Goal: Information Seeking & Learning: Learn about a topic

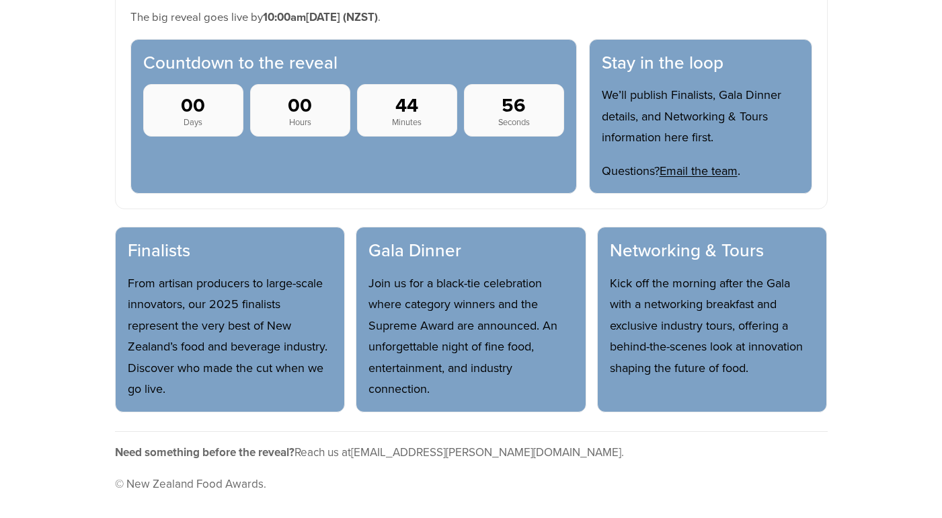
scroll to position [676, 0]
click at [183, 331] on p "From artisan producers to large-scale innovators, our 2025 finalists represent …" at bounding box center [230, 335] width 205 height 127
click at [65, 356] on section "Site update in progress We’re updating details for the Finalists, [PERSON_NAME]…" at bounding box center [471, 178] width 856 height 683
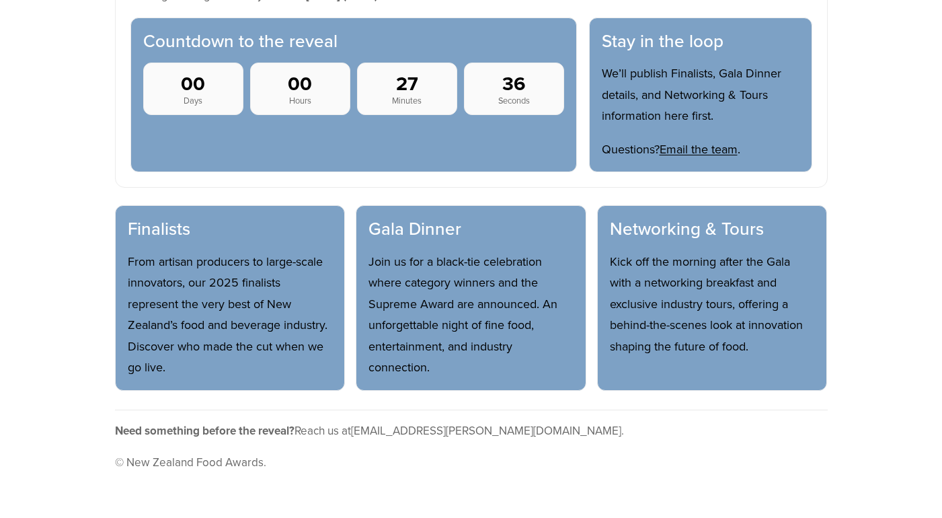
scroll to position [0, 0]
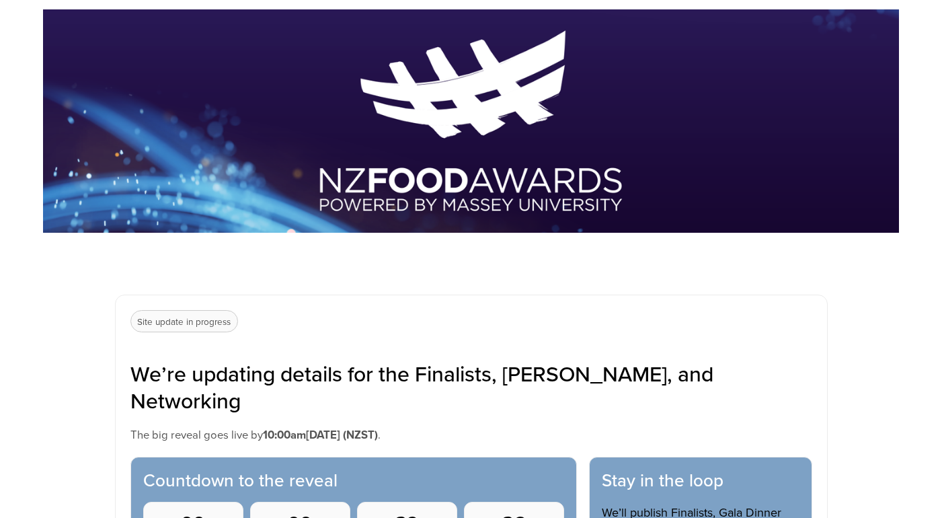
scroll to position [121, 0]
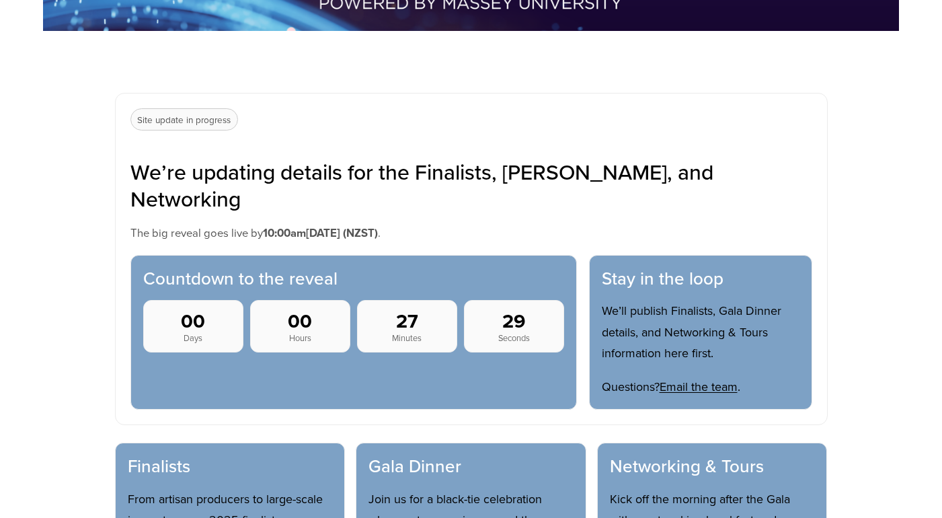
scroll to position [604, 0]
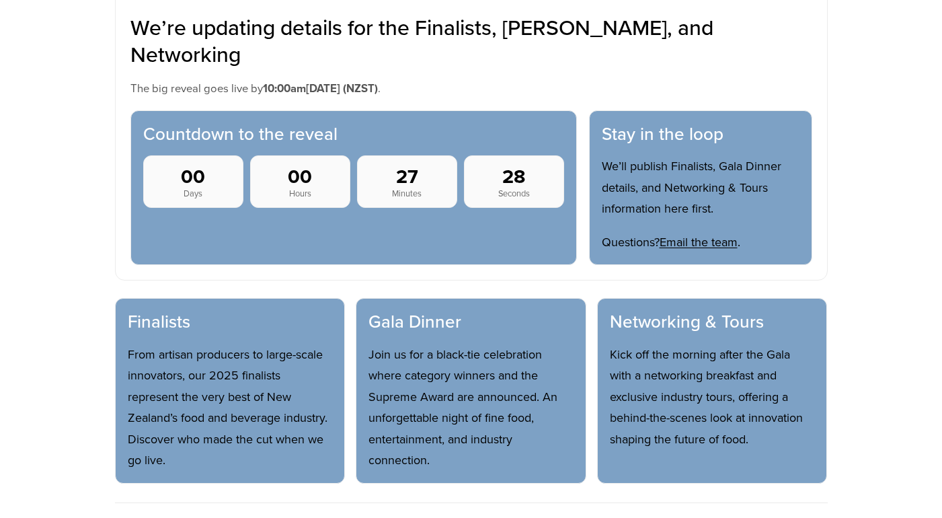
click at [163, 344] on p "From artisan producers to large-scale innovators, our 2025 finalists represent …" at bounding box center [230, 407] width 205 height 127
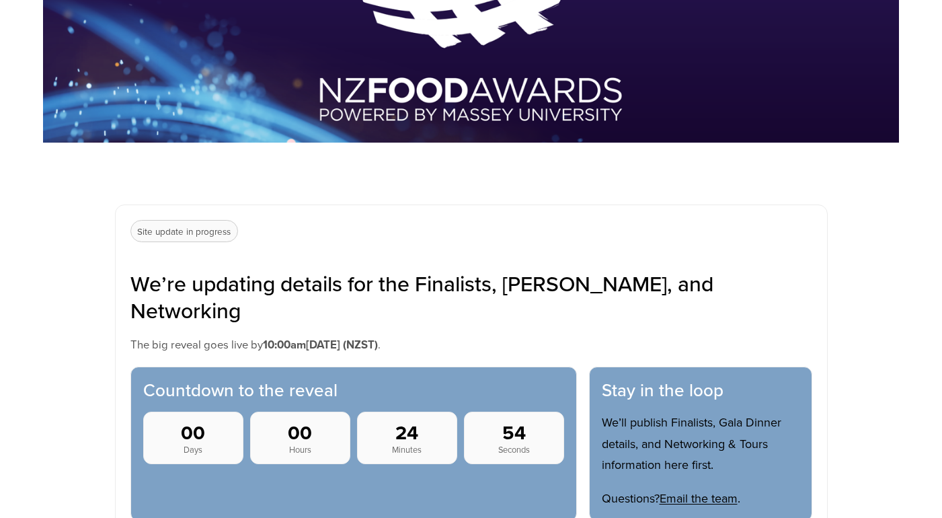
scroll to position [0, 0]
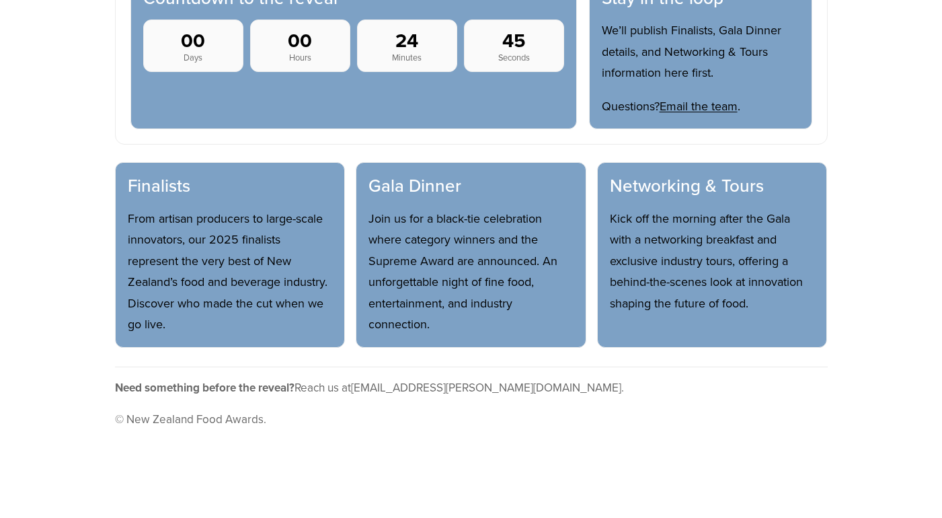
scroll to position [708, 0]
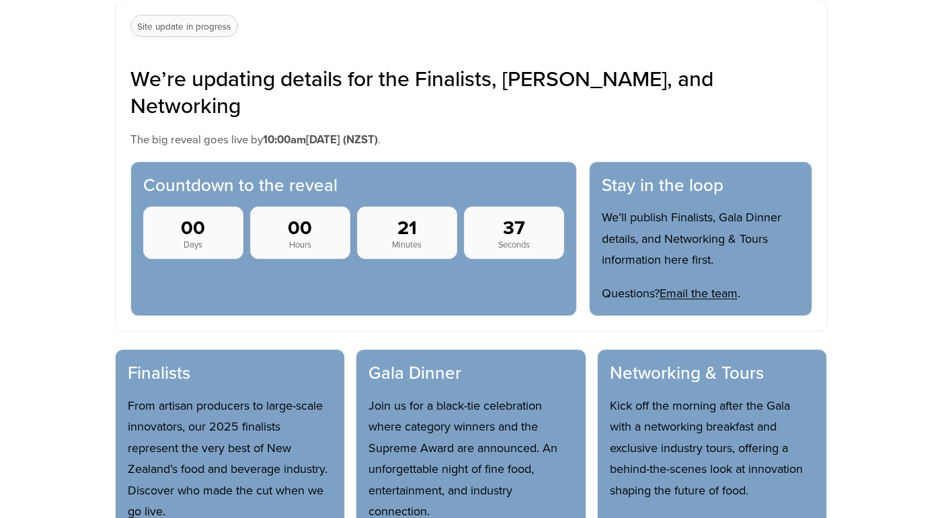
scroll to position [552, 0]
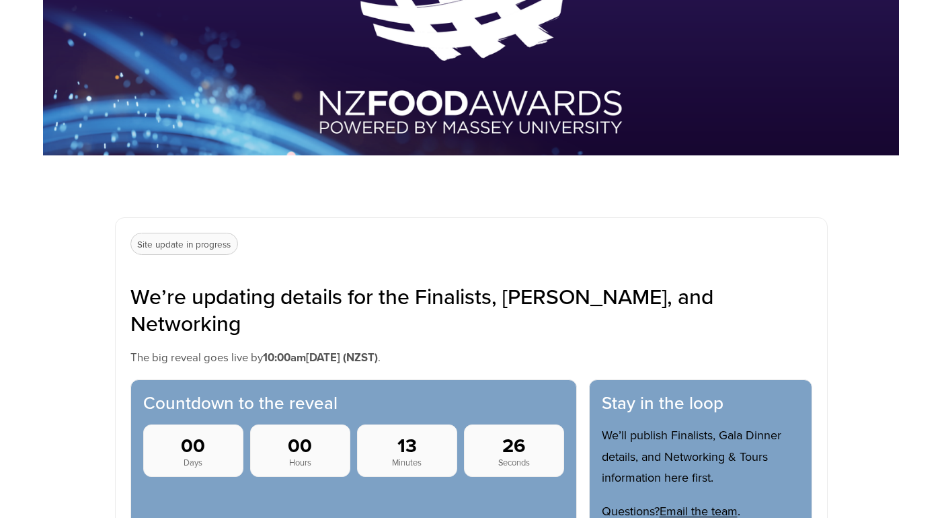
scroll to position [339, 0]
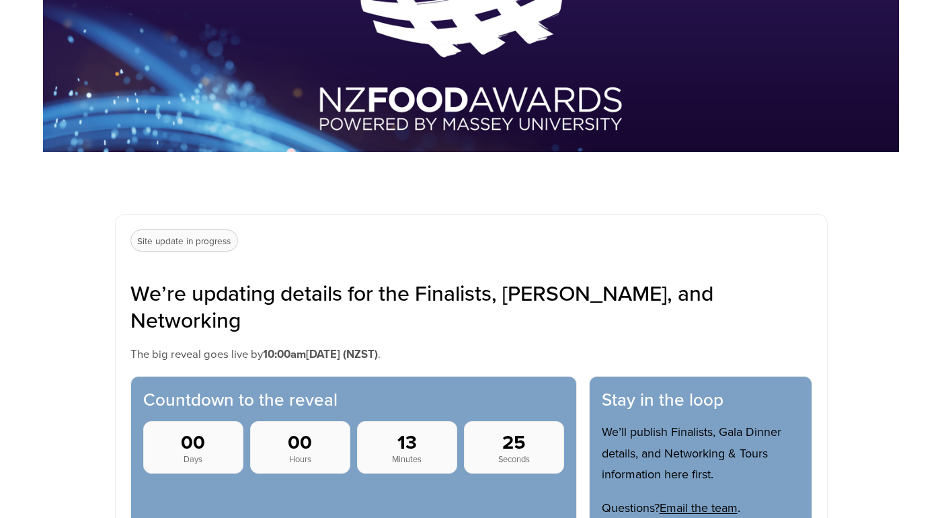
click at [182, 239] on p "Site update in progress" at bounding box center [184, 240] width 108 height 23
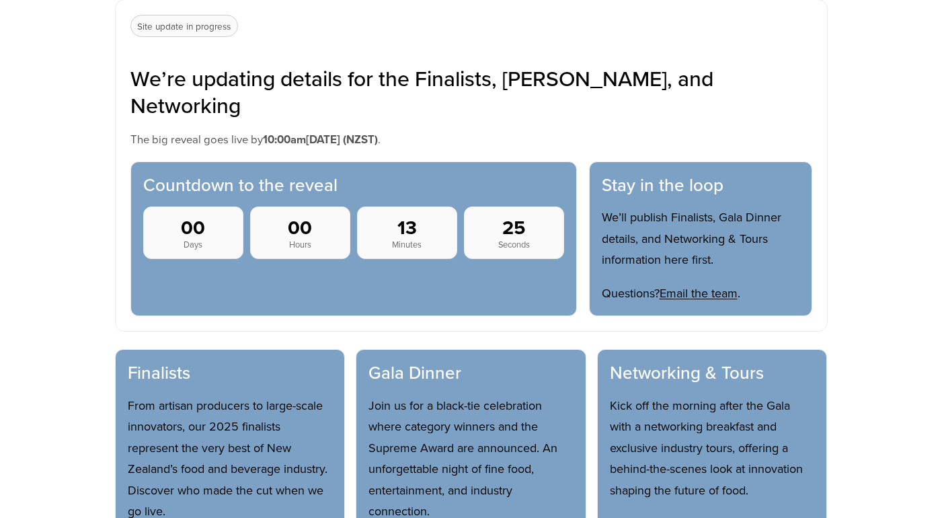
scroll to position [557, 0]
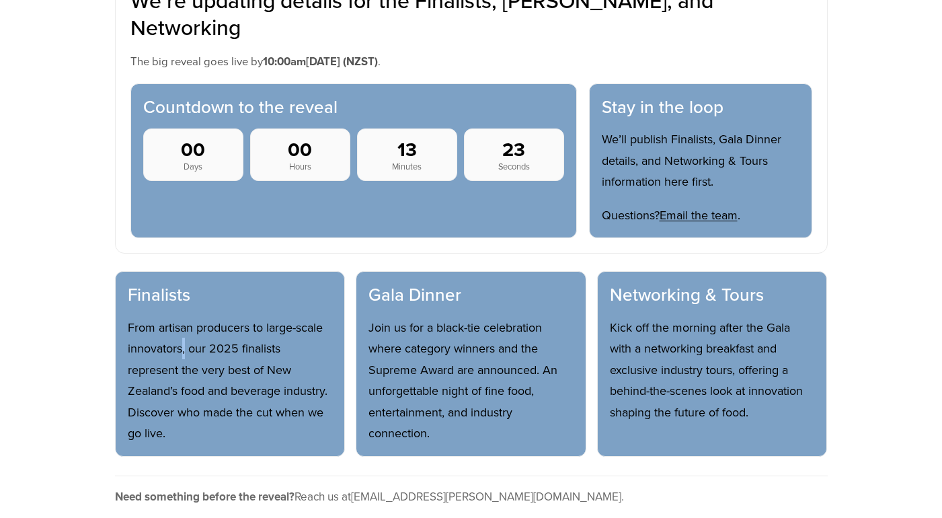
click at [184, 317] on p "From artisan producers to large-scale innovators, our 2025 finalists represent …" at bounding box center [230, 380] width 205 height 127
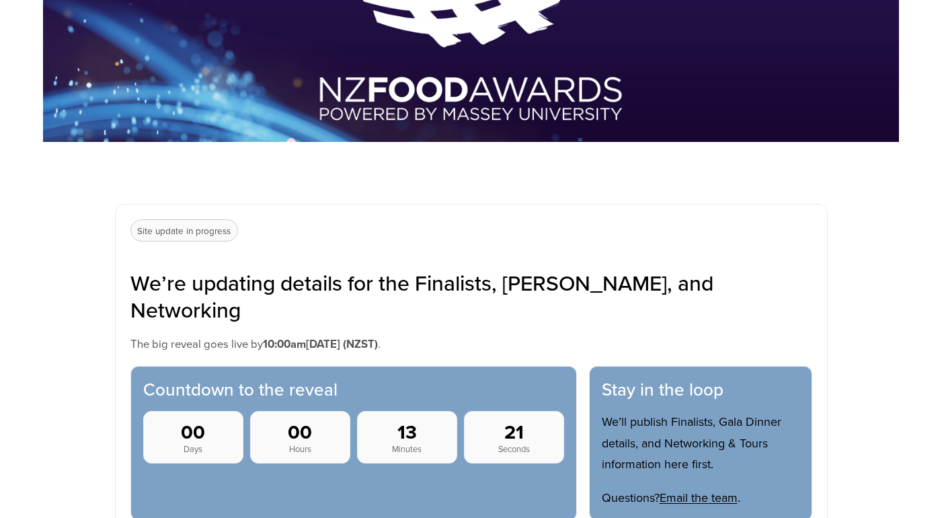
scroll to position [233, 0]
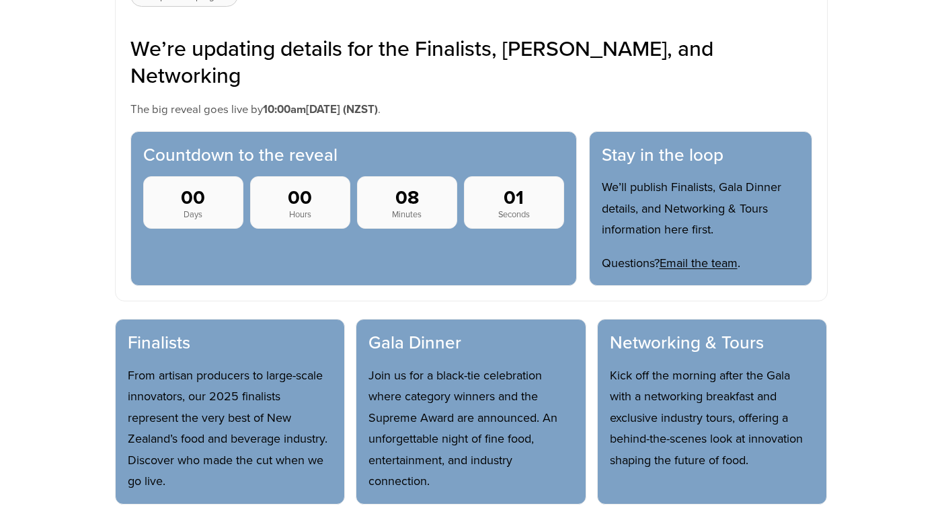
scroll to position [580, 0]
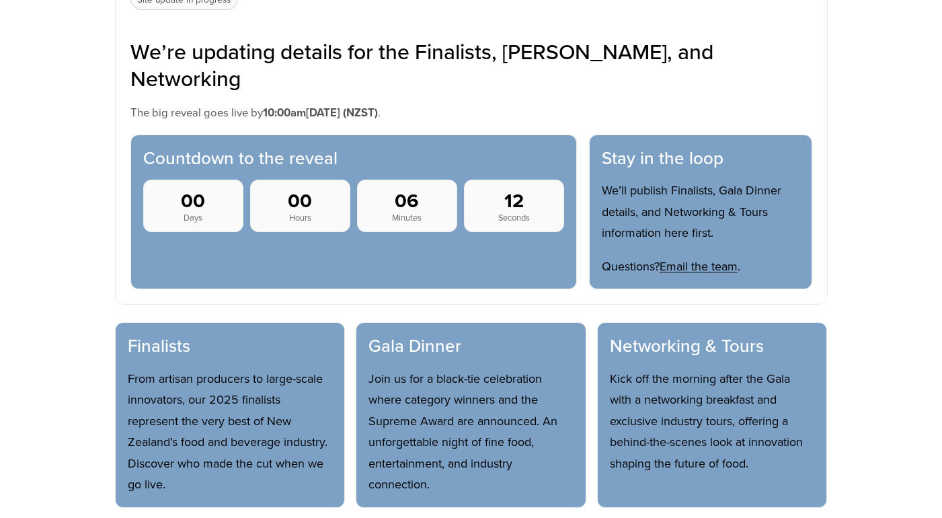
click at [73, 405] on section "Site update in progress We’re updating details for the Finalists, Gala Dinner, …" at bounding box center [471, 274] width 856 height 683
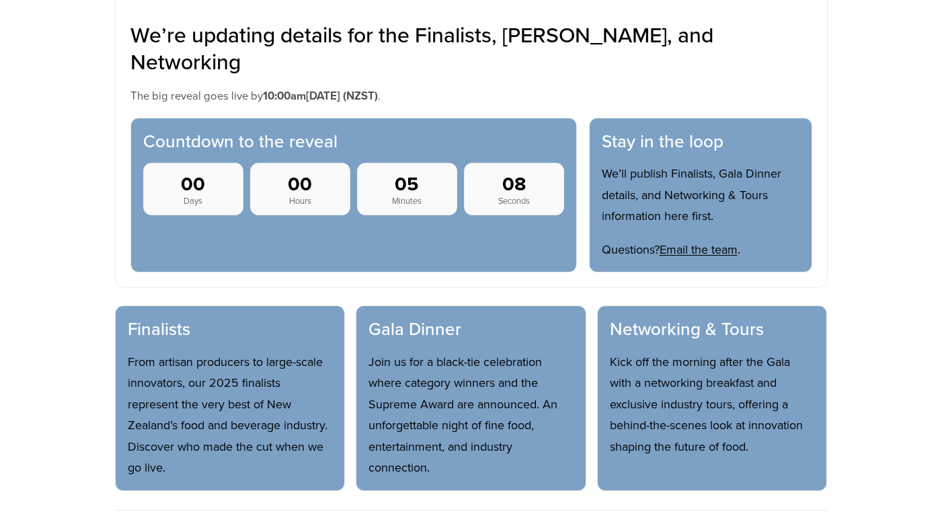
scroll to position [597, 0]
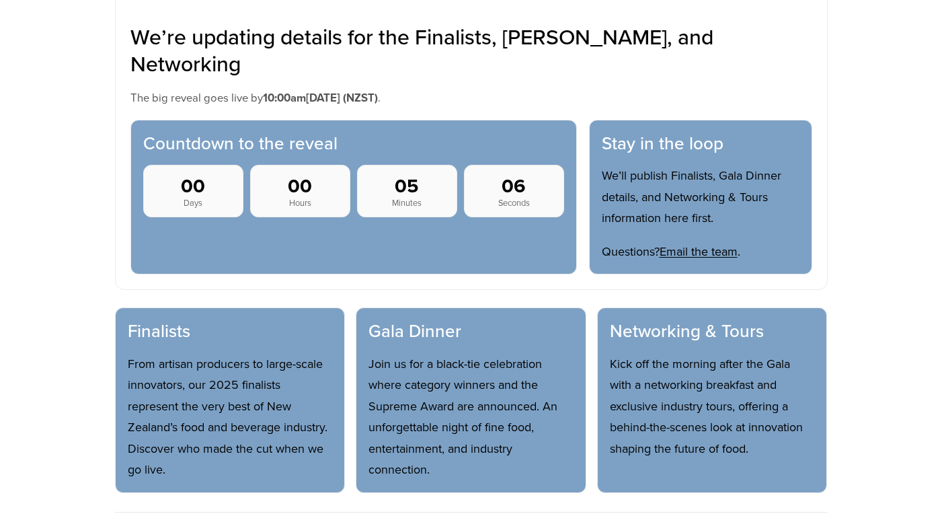
click at [208, 353] on p "From artisan producers to large-scale innovators, our 2025 finalists represent …" at bounding box center [230, 416] width 205 height 127
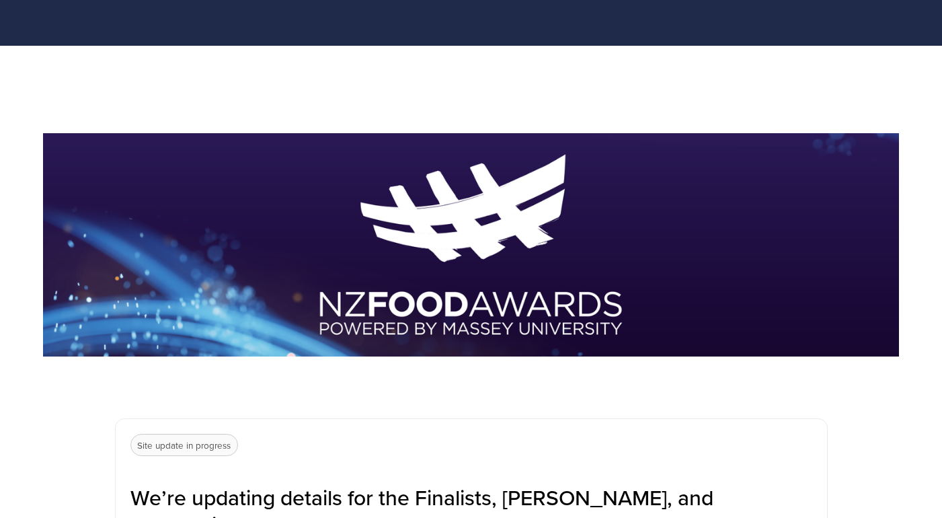
scroll to position [0, 0]
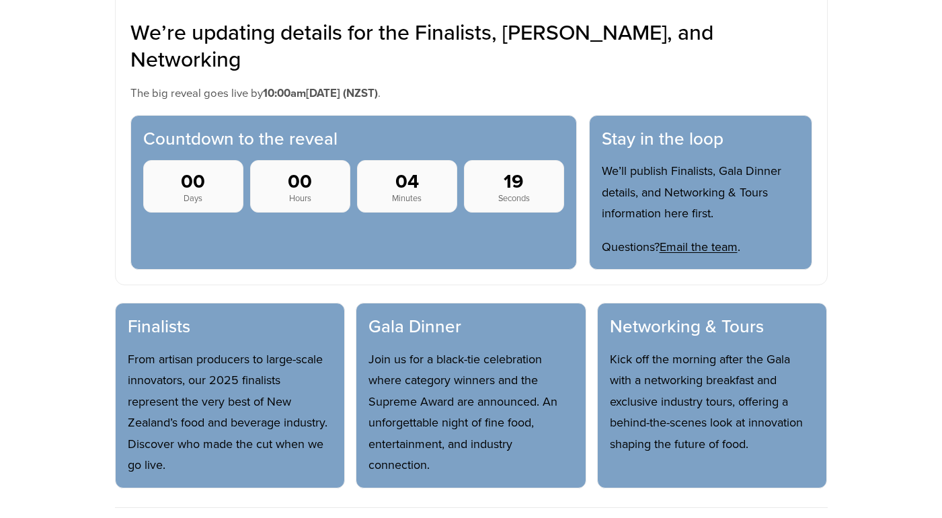
scroll to position [647, 0]
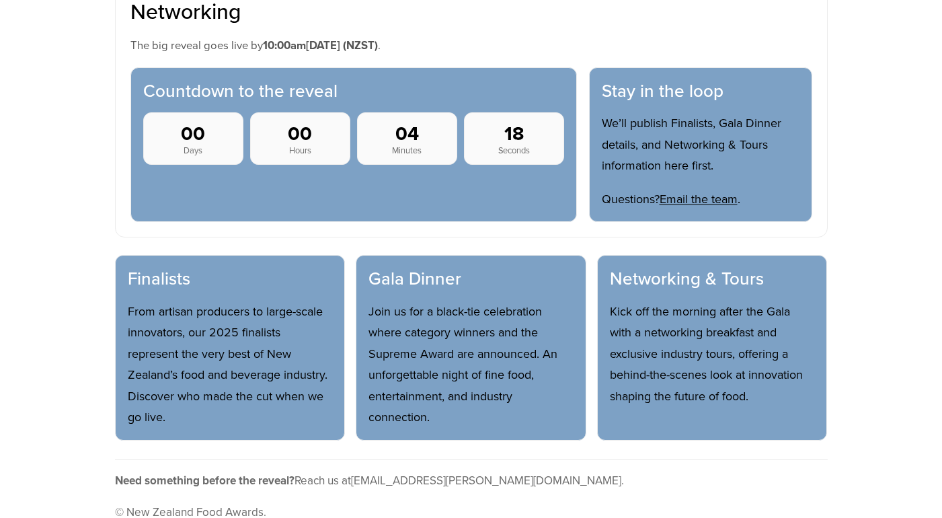
click at [174, 301] on p "From artisan producers to large-scale innovators, our 2025 finalists represent …" at bounding box center [230, 363] width 205 height 127
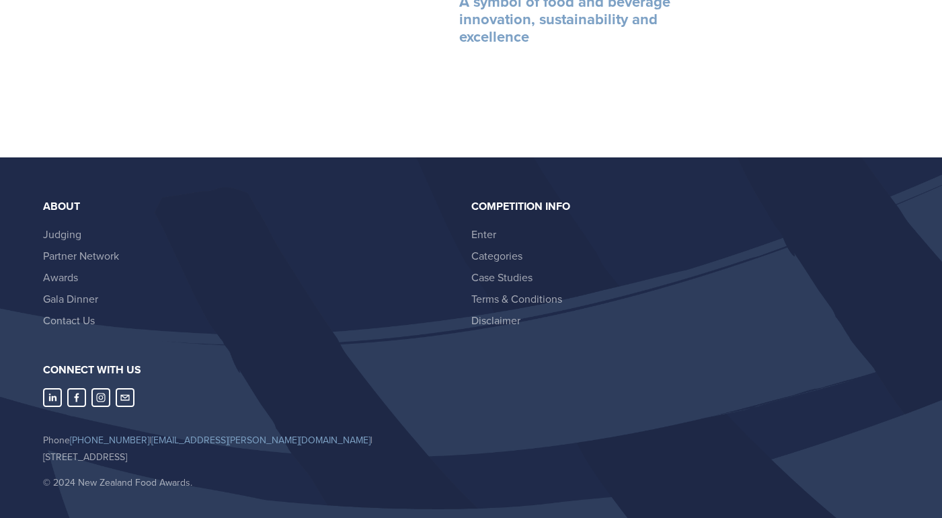
scroll to position [0, 0]
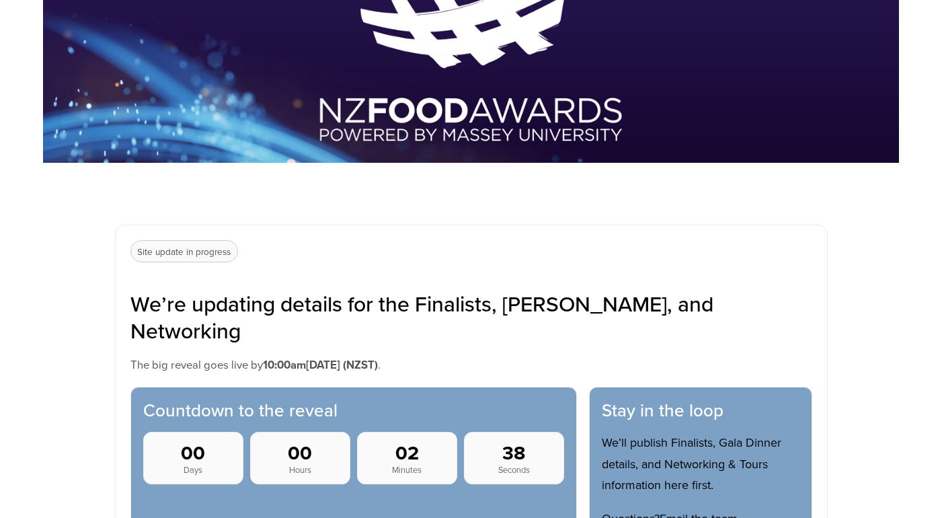
scroll to position [337, 0]
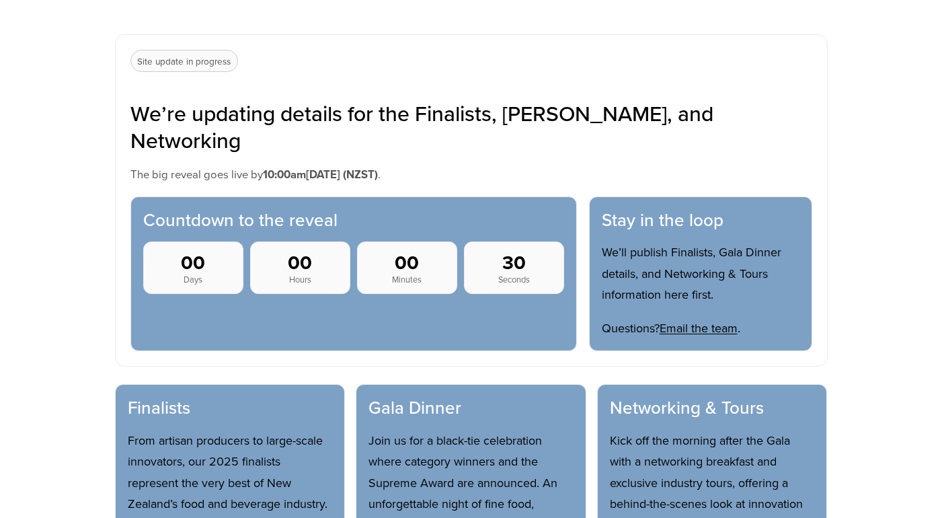
scroll to position [526, 0]
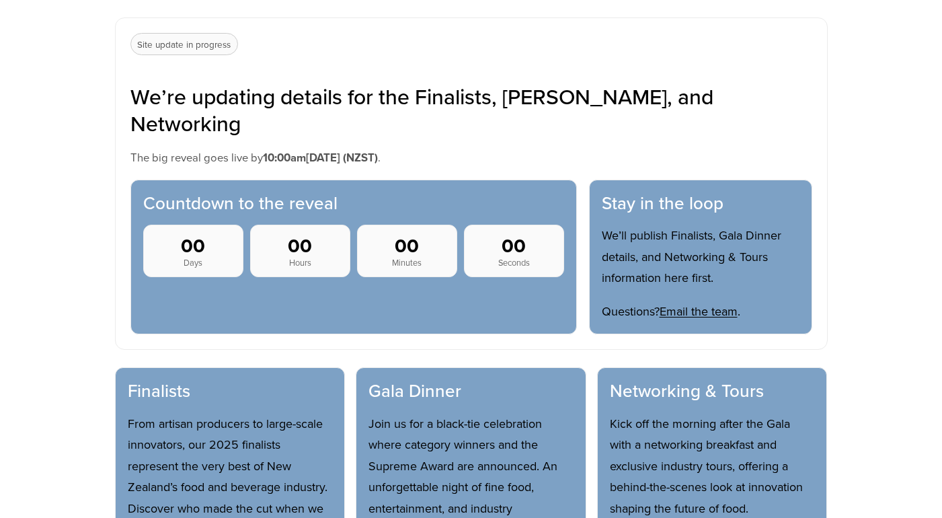
scroll to position [567, 0]
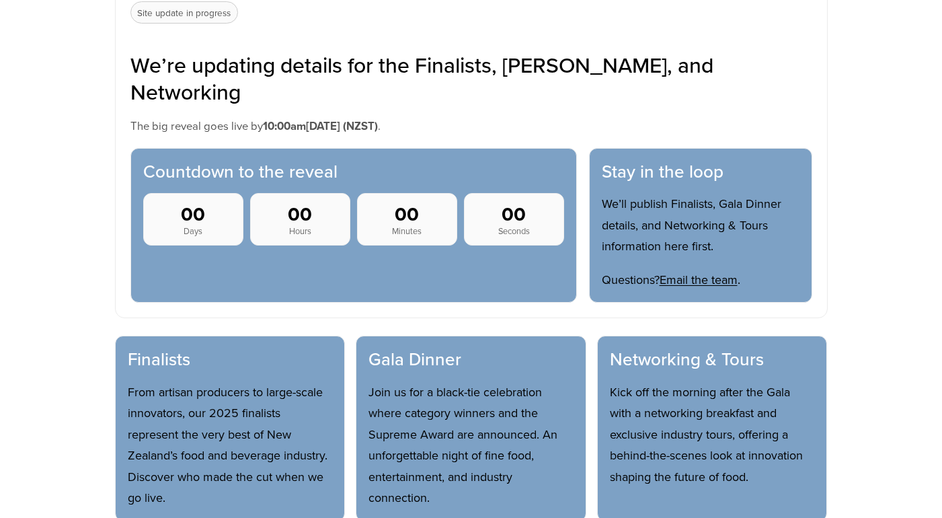
click at [170, 381] on p "From artisan producers to large-scale innovators, our 2025 finalists represent …" at bounding box center [230, 444] width 205 height 127
click at [200, 203] on strong "00" at bounding box center [193, 214] width 85 height 22
click at [190, 17] on p "Site update in progress" at bounding box center [184, 12] width 108 height 23
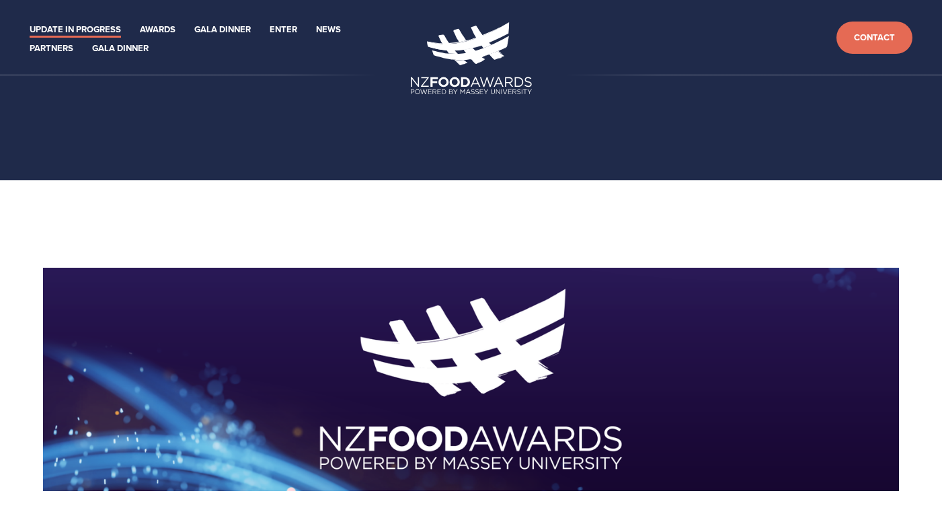
scroll to position [588, 0]
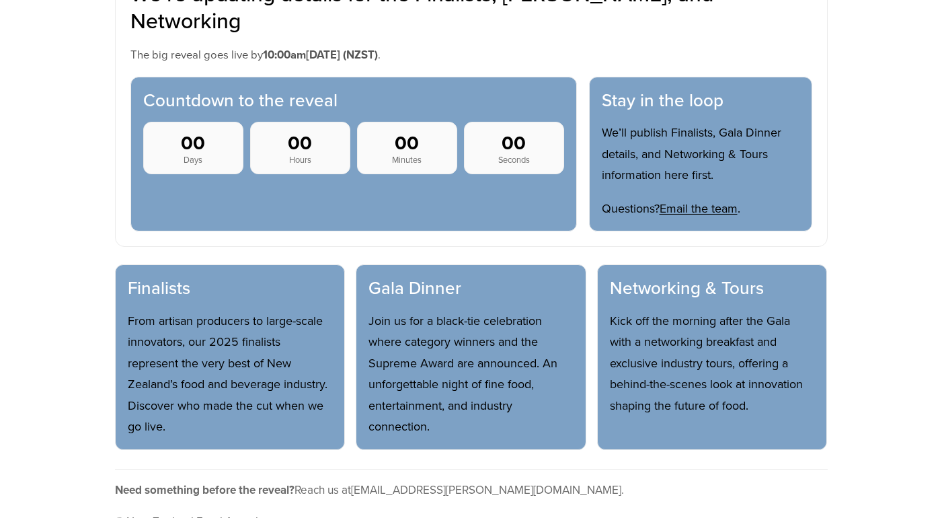
click at [227, 310] on p "From artisan producers to large-scale innovators, our 2025 finalists represent …" at bounding box center [230, 373] width 205 height 127
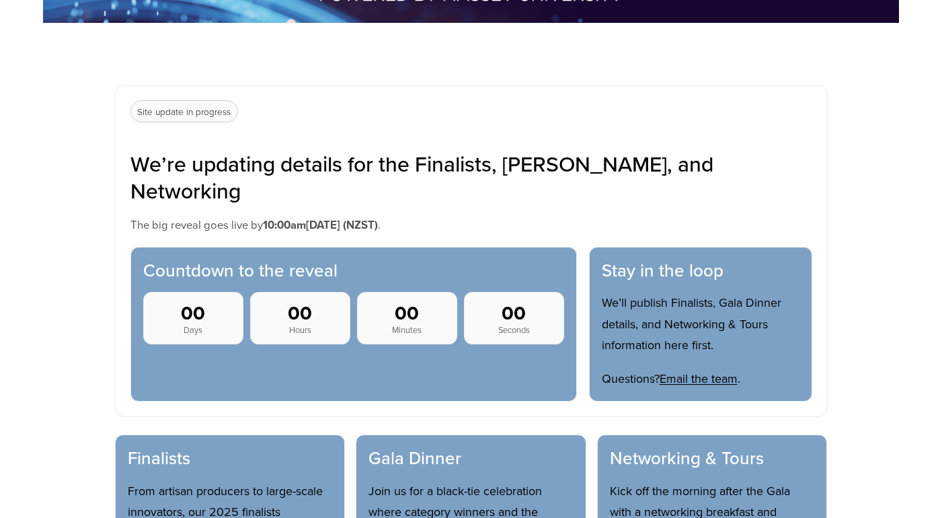
scroll to position [493, 0]
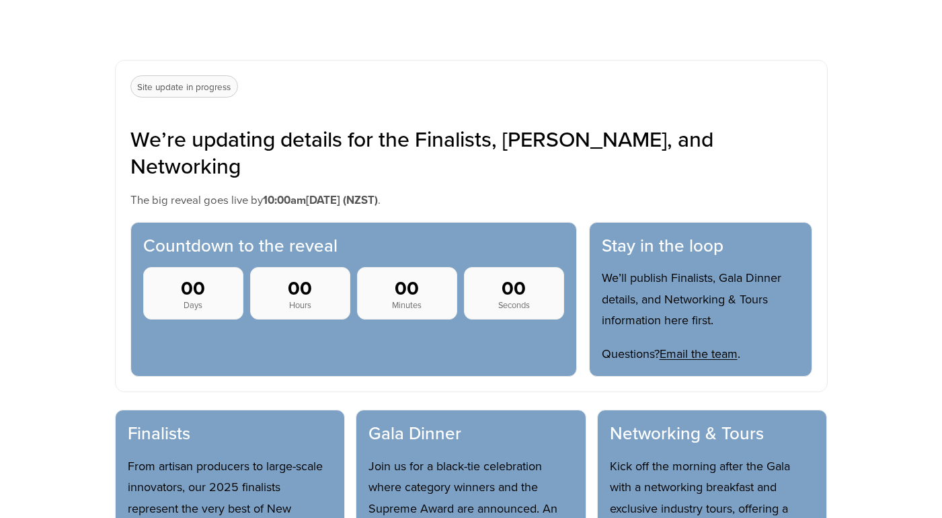
click at [159, 100] on section "Site update in progress We’re updating details for the Finalists, Gala Dinner, …" at bounding box center [471, 226] width 713 height 333
click at [156, 87] on p "Site update in progress" at bounding box center [184, 86] width 108 height 23
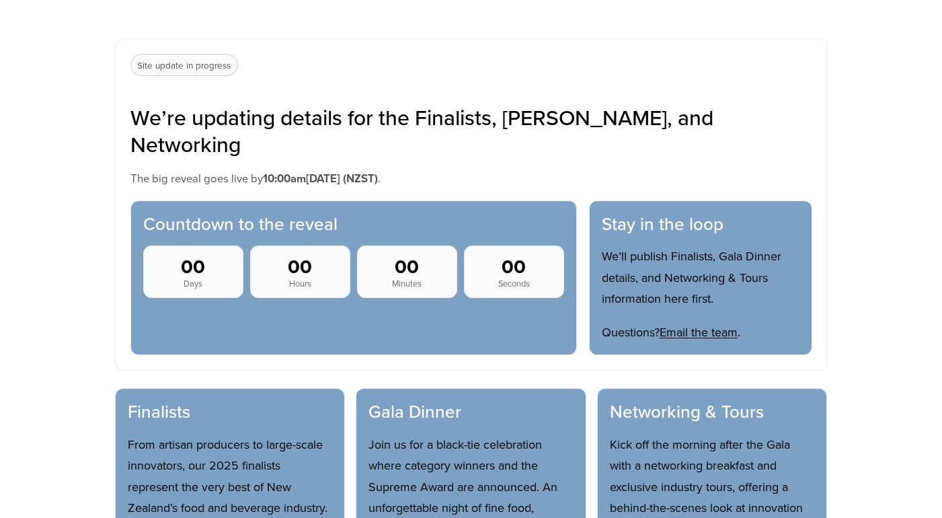
scroll to position [514, 0]
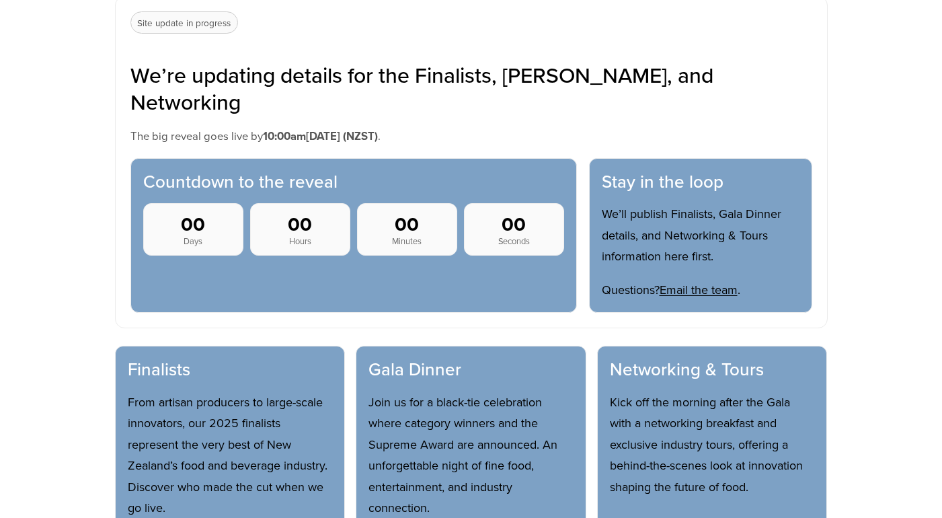
scroll to position [557, 0]
click at [195, 235] on span "Days" at bounding box center [193, 240] width 85 height 10
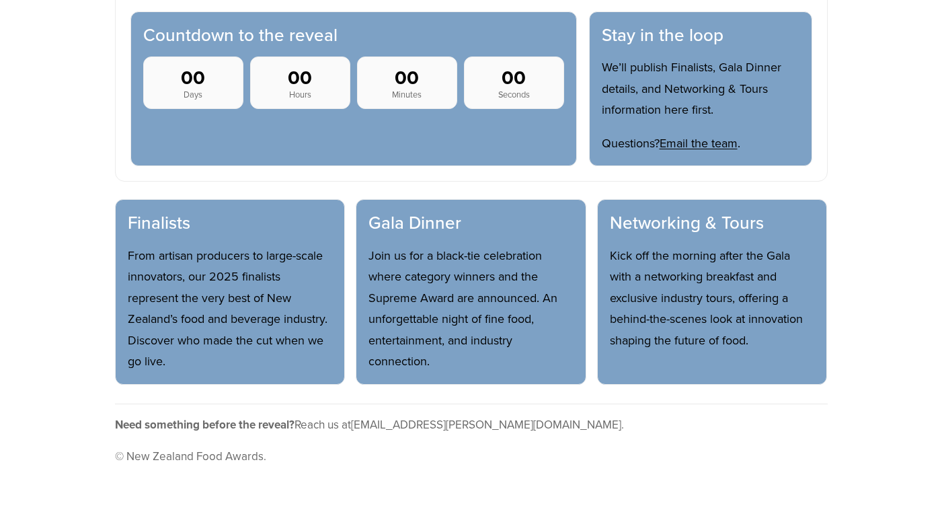
scroll to position [0, 0]
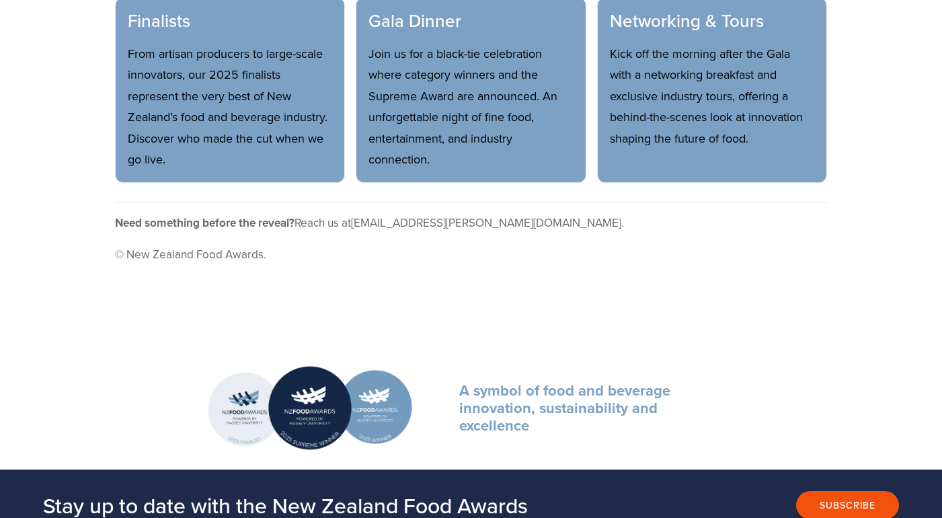
scroll to position [916, 0]
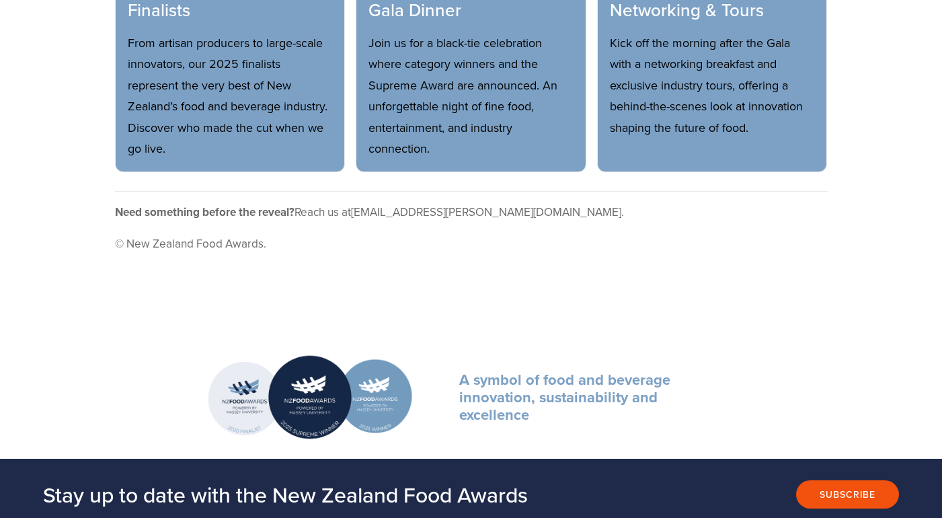
click at [166, 124] on p "From artisan producers to large-scale innovators, our 2025 finalists represent …" at bounding box center [230, 95] width 205 height 127
click at [186, 91] on p "From artisan producers to large-scale innovators, our 2025 finalists represent …" at bounding box center [230, 95] width 205 height 127
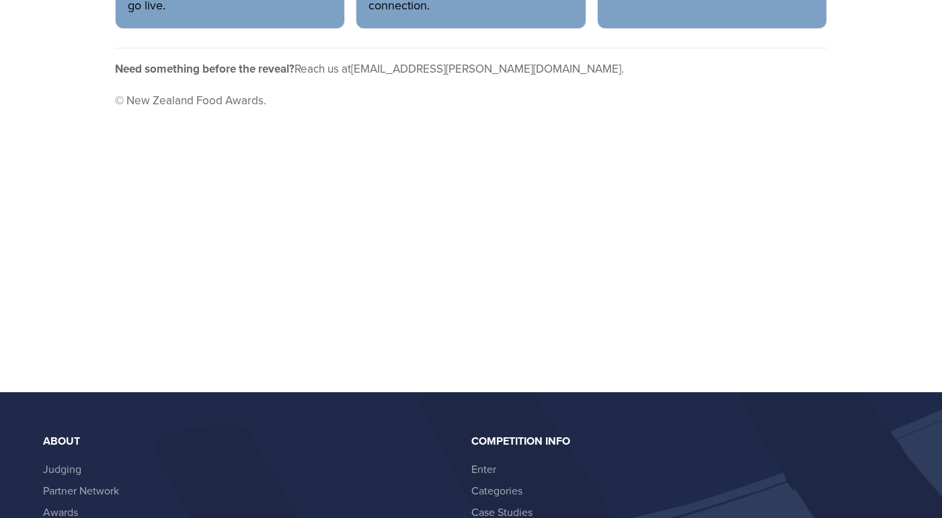
scroll to position [4, 0]
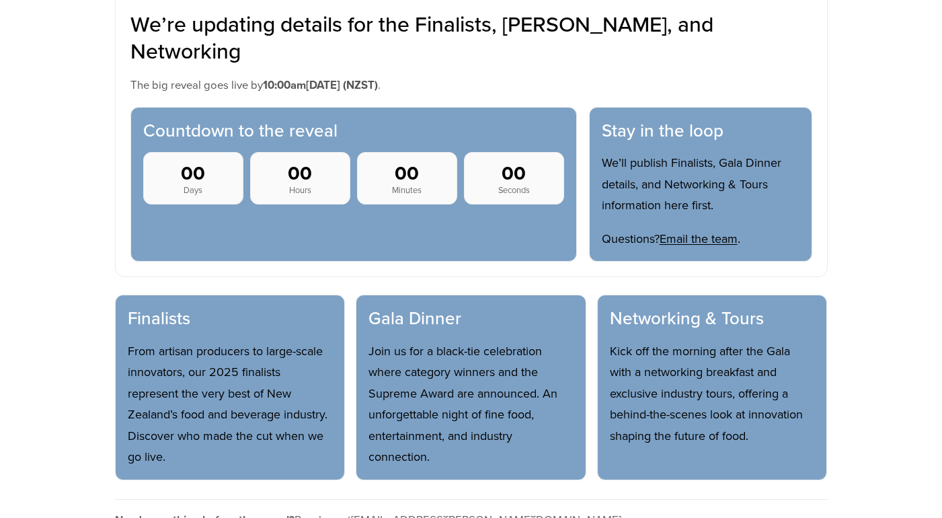
scroll to position [656, 0]
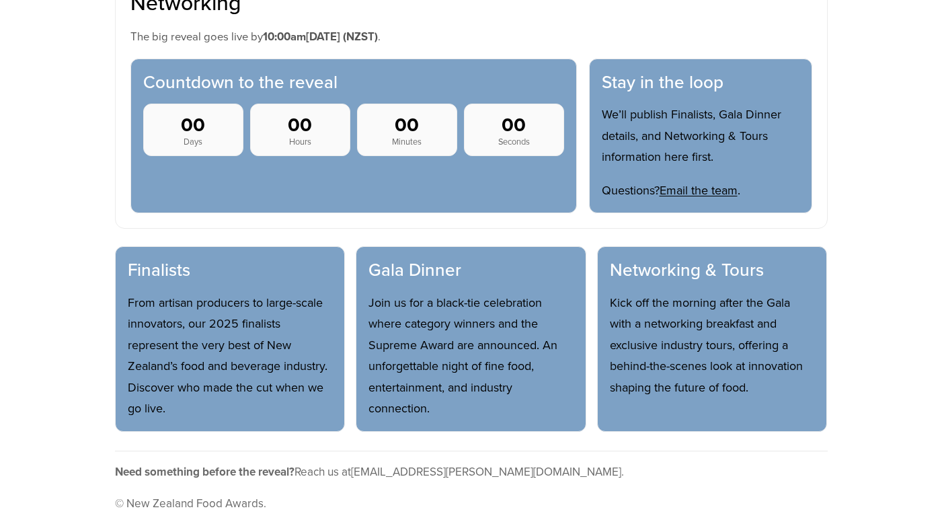
click at [188, 295] on p "From artisan producers to large-scale innovators, our 2025 finalists represent …" at bounding box center [230, 355] width 205 height 127
click at [172, 258] on div "Finalists From artisan producers to large-scale innovators, our 2025 finalists …" at bounding box center [230, 339] width 231 height 186
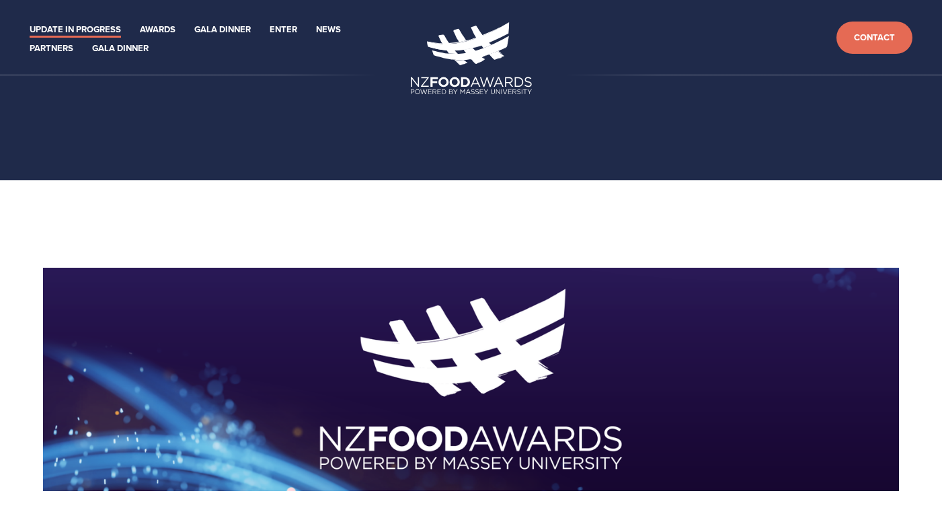
click at [84, 40] on ul "Update in Progress Awards 2024 2023 2022 2021 Enter" at bounding box center [216, 38] width 389 height 38
click at [79, 28] on link "Update in Progress" at bounding box center [75, 29] width 91 height 15
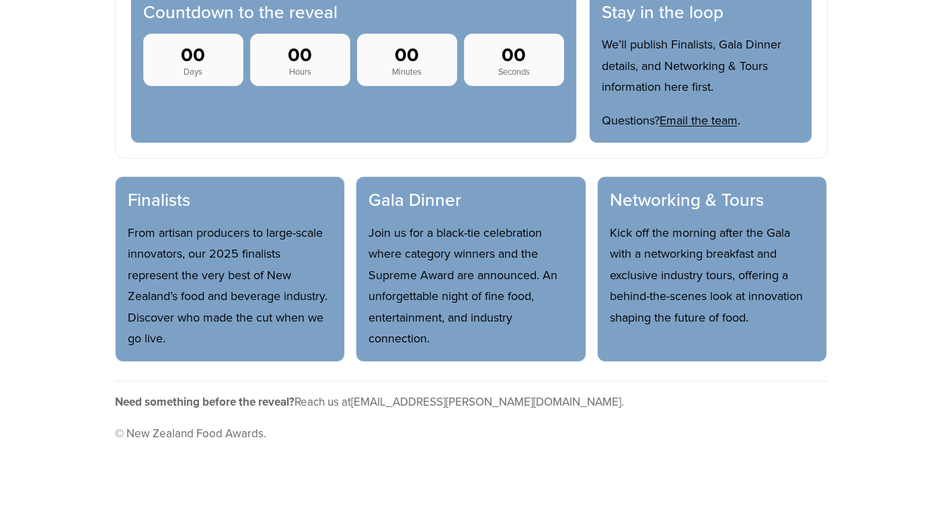
scroll to position [746, 0]
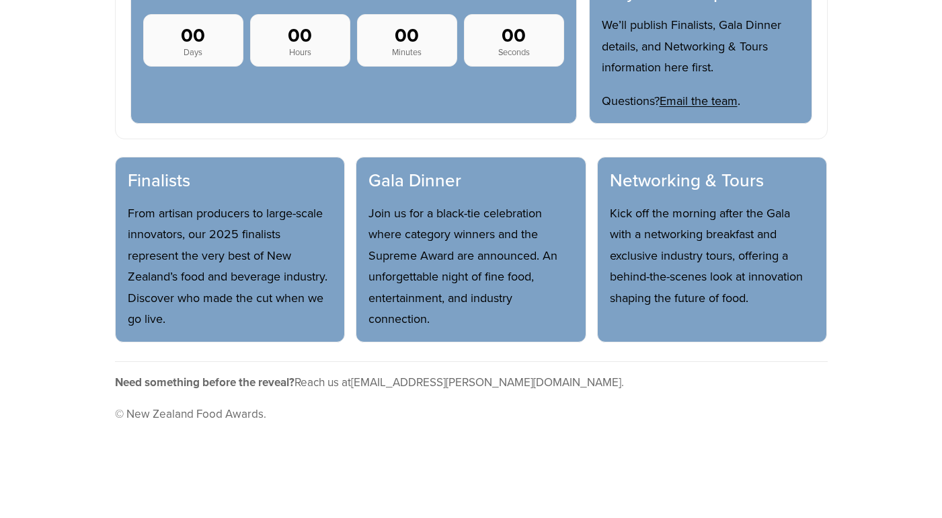
click at [159, 206] on p "From artisan producers to large-scale innovators, our 2025 finalists represent …" at bounding box center [230, 265] width 205 height 127
click at [167, 157] on div "Finalists From artisan producers to large-scale innovators, our 2025 finalists …" at bounding box center [230, 250] width 231 height 186
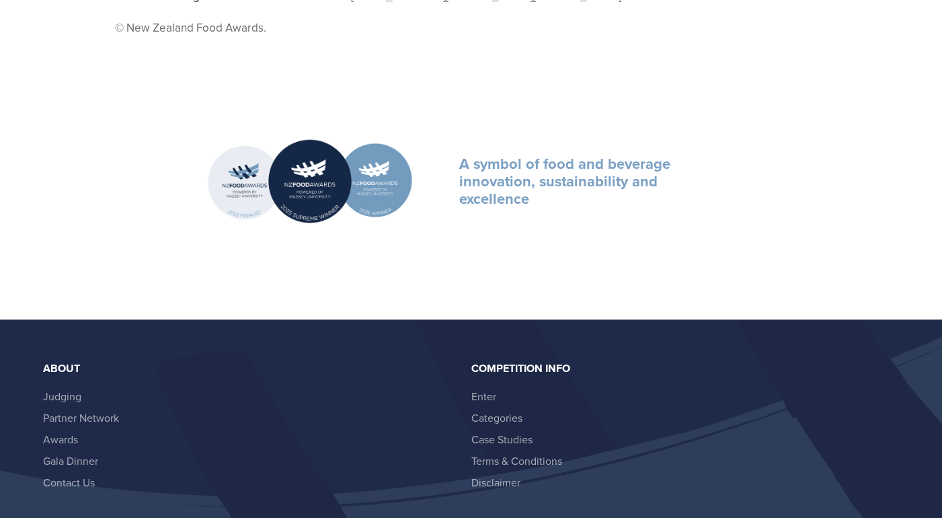
scroll to position [0, 0]
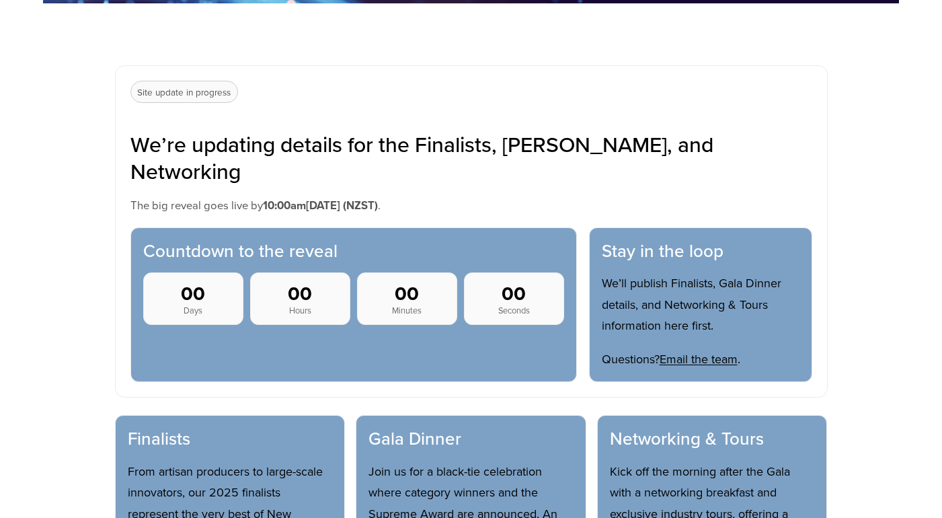
click at [192, 415] on div "Finalists From artisan producers to large-scale innovators, our 2025 finalists …" at bounding box center [230, 508] width 231 height 186
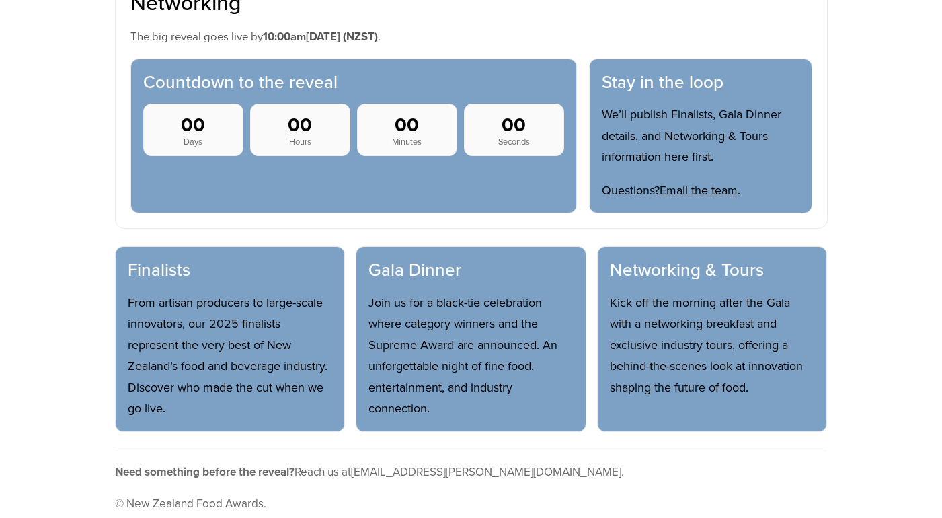
scroll to position [672, 0]
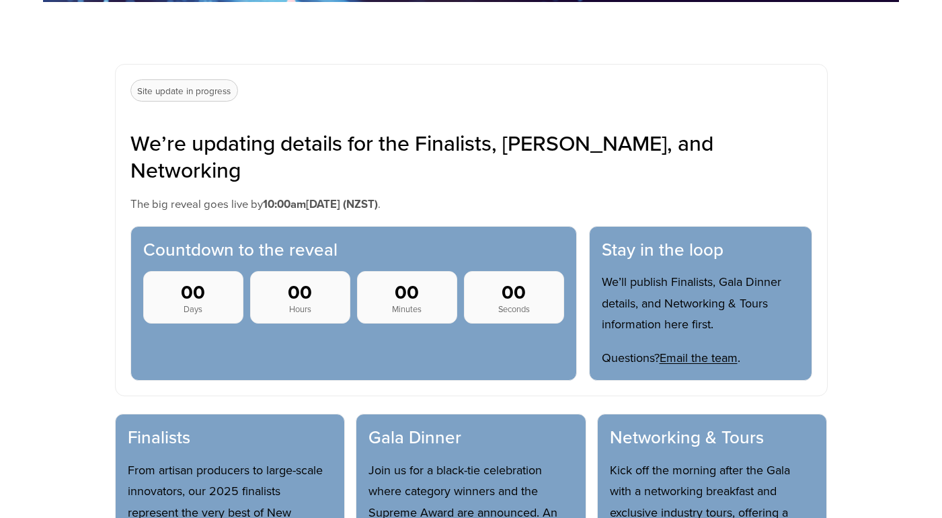
scroll to position [504, 0]
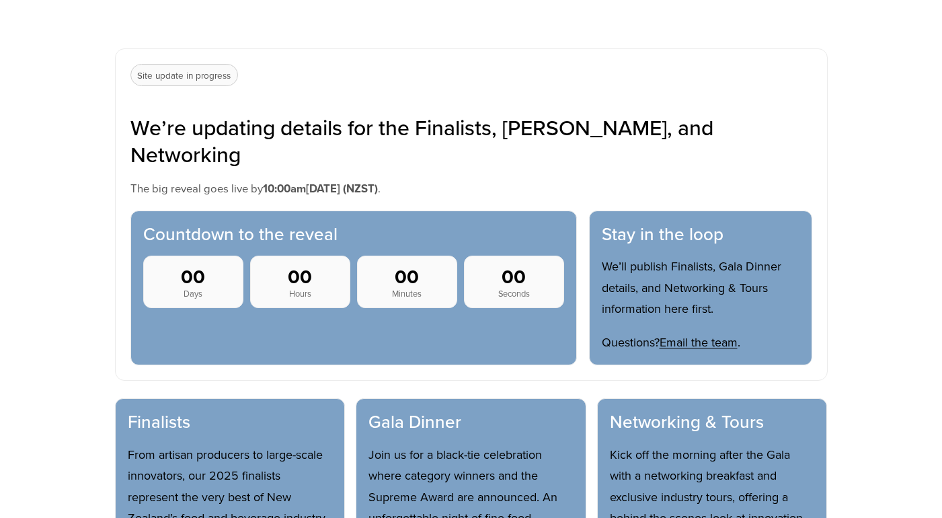
click at [198, 79] on p "Site update in progress" at bounding box center [184, 75] width 108 height 23
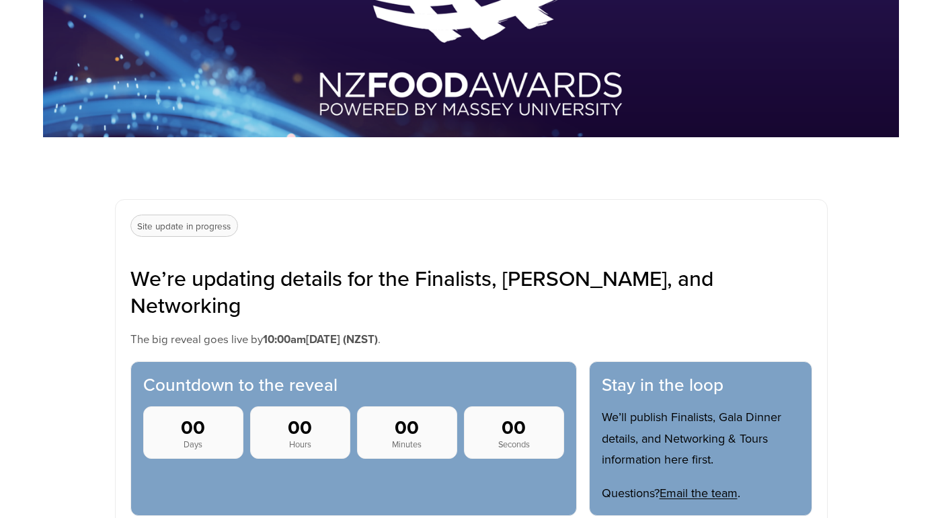
scroll to position [305, 0]
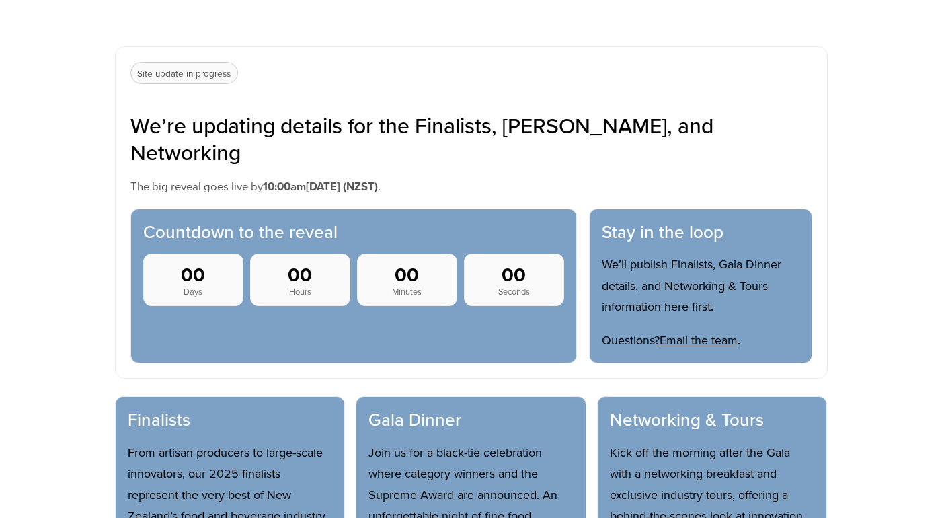
scroll to position [485, 0]
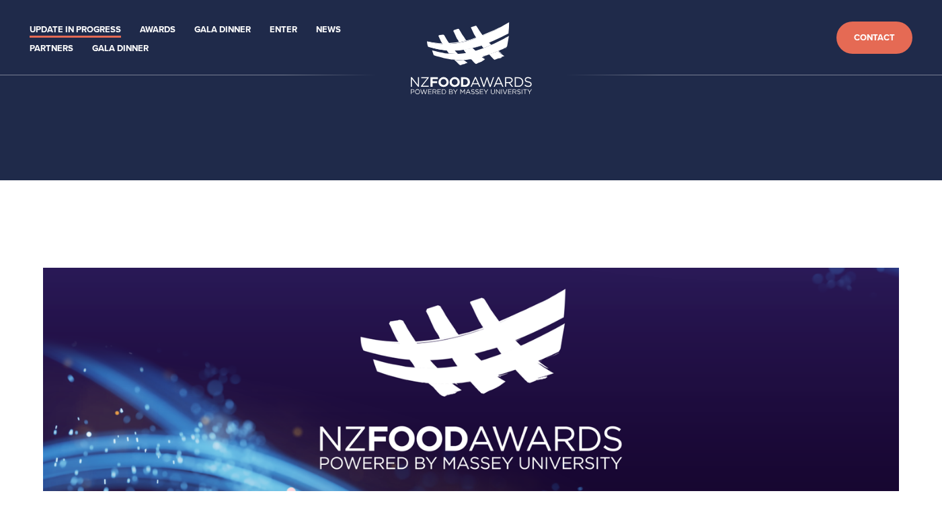
scroll to position [485, 0]
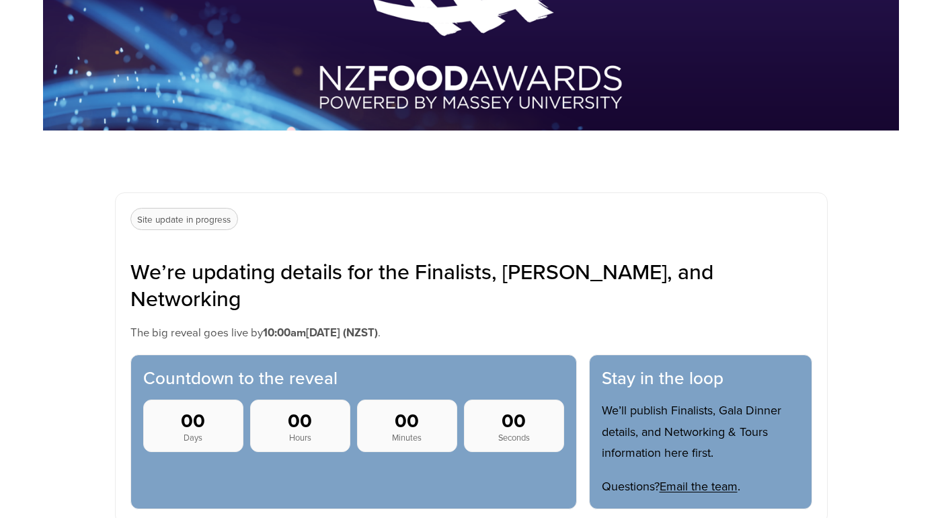
scroll to position [284, 0]
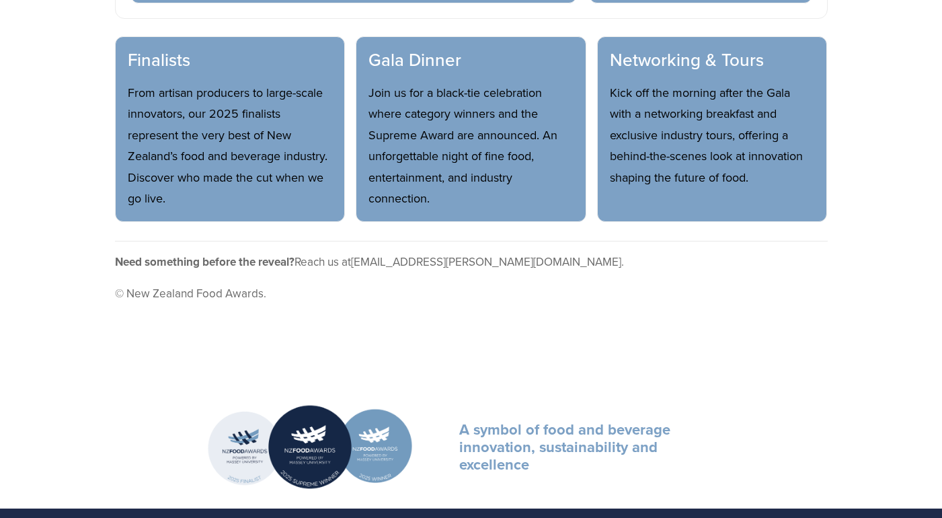
scroll to position [12, 0]
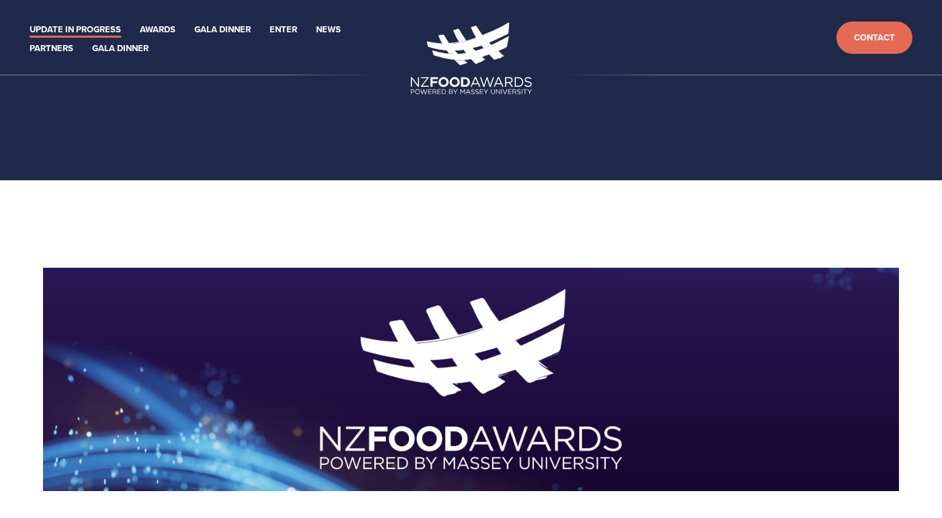
click at [91, 30] on link "Update in Progress" at bounding box center [75, 29] width 91 height 15
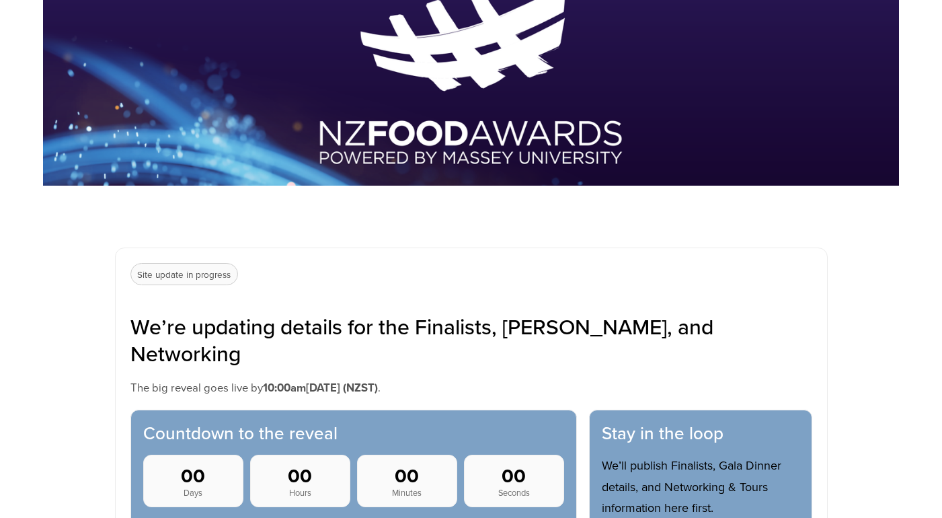
scroll to position [306, 0]
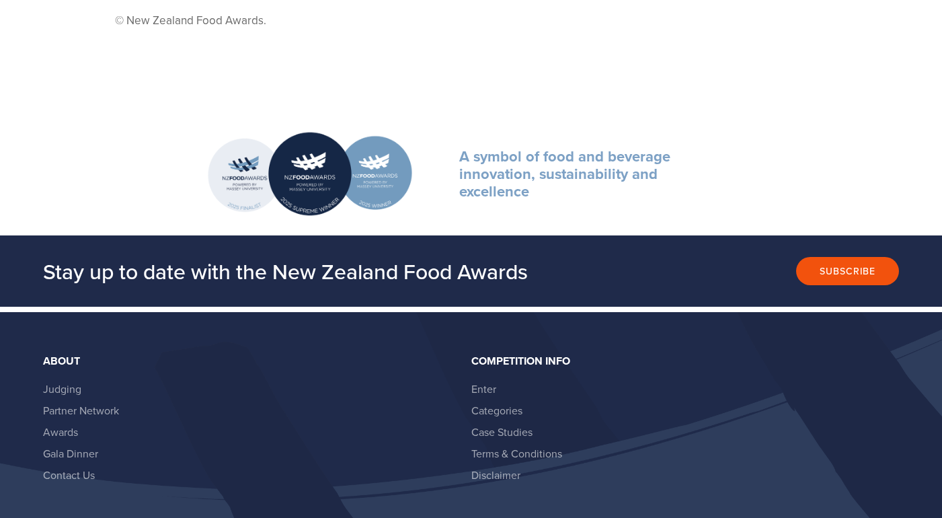
scroll to position [1143, 0]
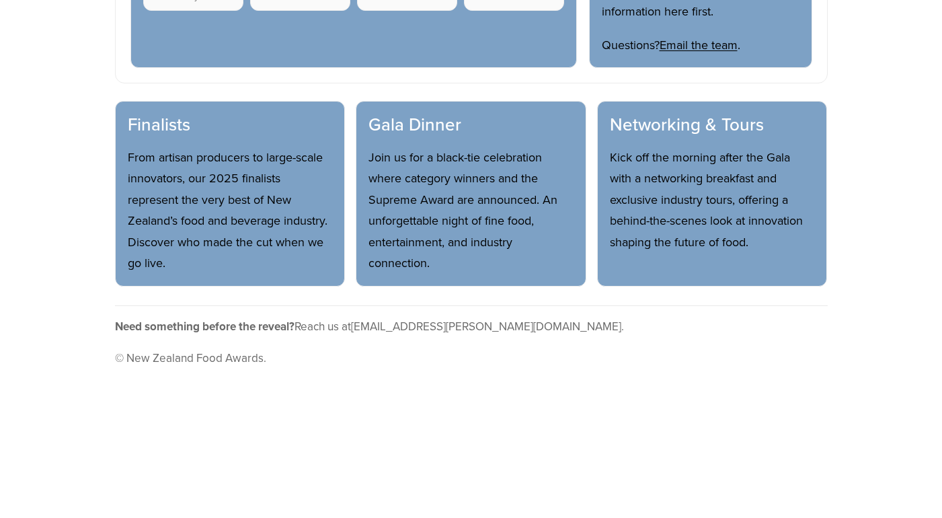
scroll to position [155, 0]
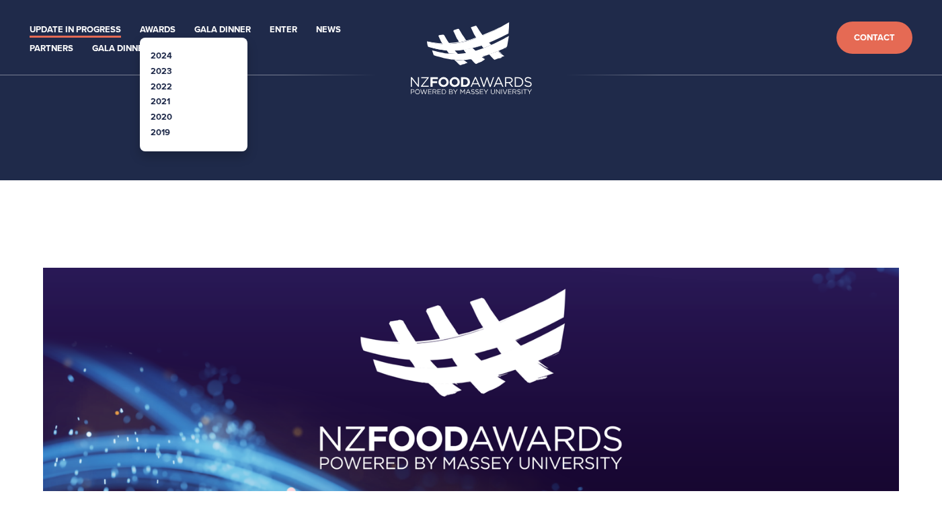
click at [165, 50] on link "2024" at bounding box center [162, 55] width 22 height 13
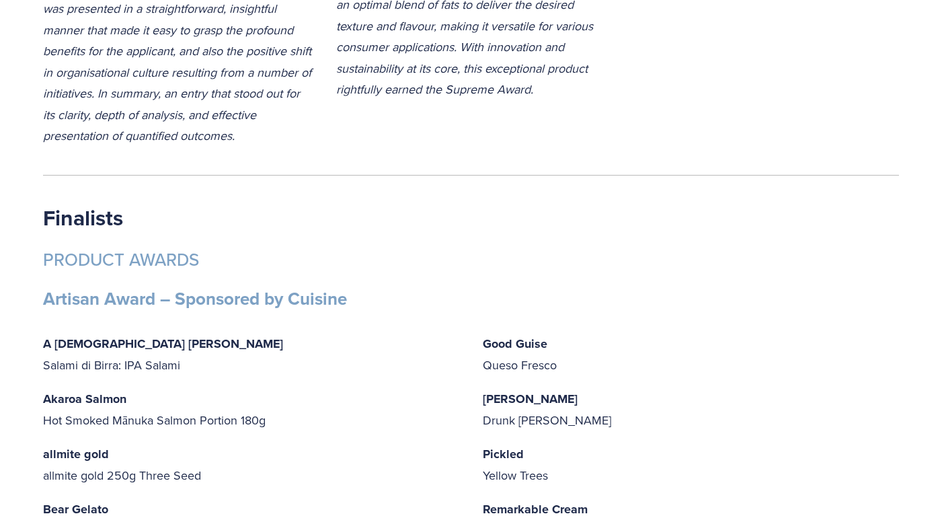
scroll to position [3108, 0]
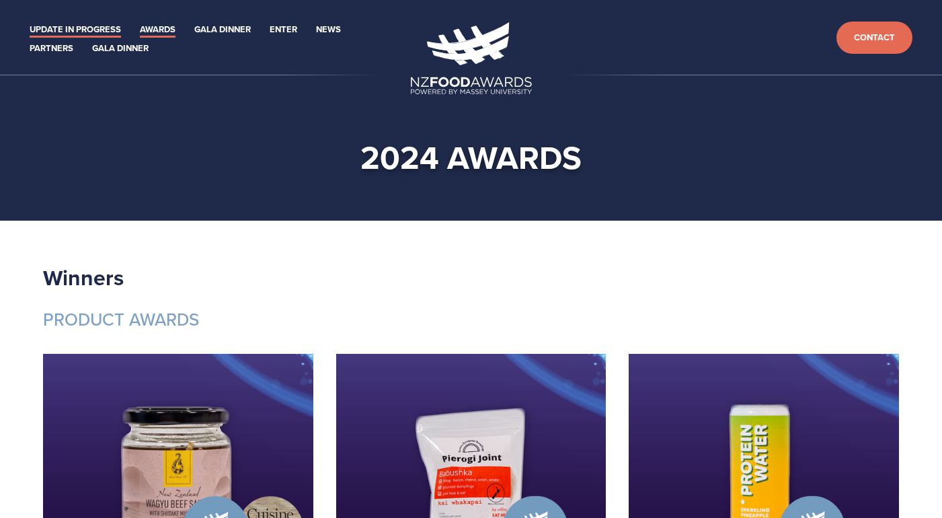
click at [59, 28] on link "Update in Progress" at bounding box center [75, 29] width 91 height 15
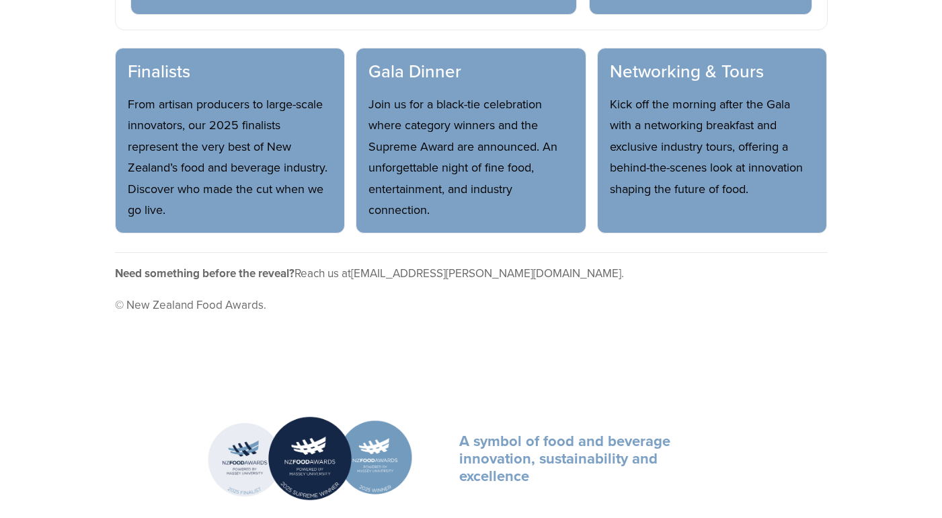
scroll to position [857, 0]
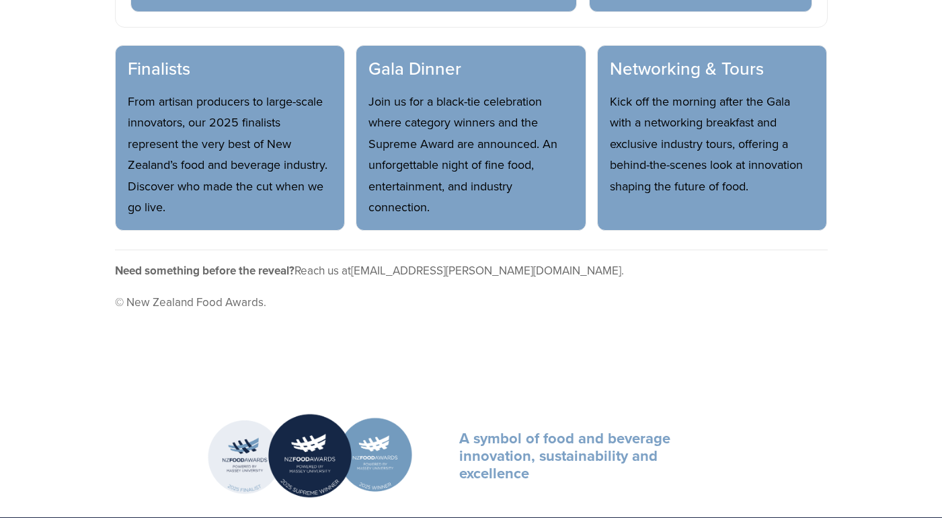
click at [174, 95] on p "From artisan producers to large-scale innovators, our 2025 finalists represent …" at bounding box center [230, 154] width 205 height 127
click at [179, 61] on div "Finalists From artisan producers to large-scale innovators, our 2025 finalists …" at bounding box center [230, 138] width 231 height 186
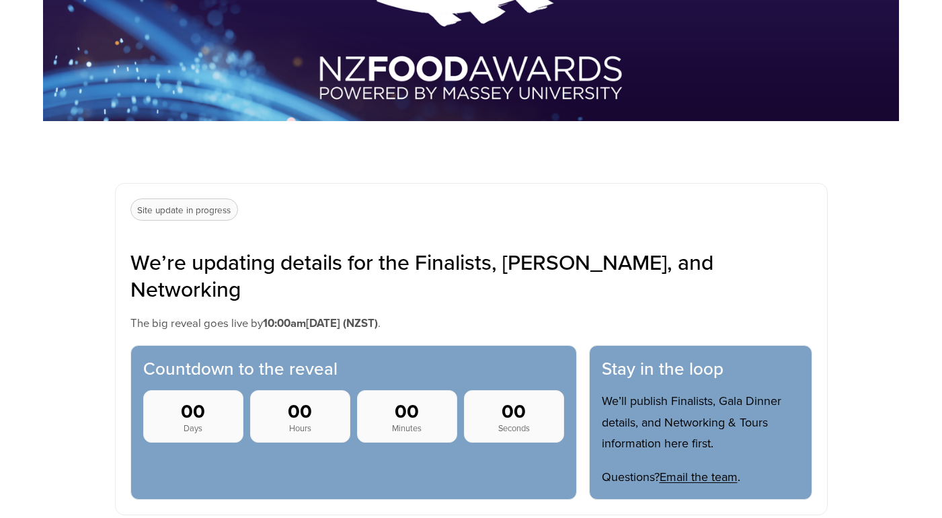
scroll to position [0, 0]
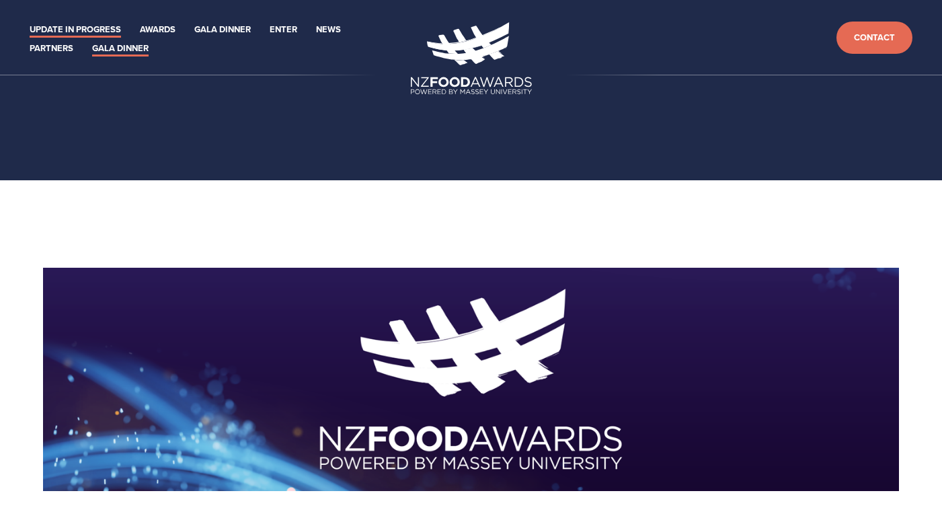
click at [136, 50] on link "Gala Dinner" at bounding box center [120, 48] width 56 height 15
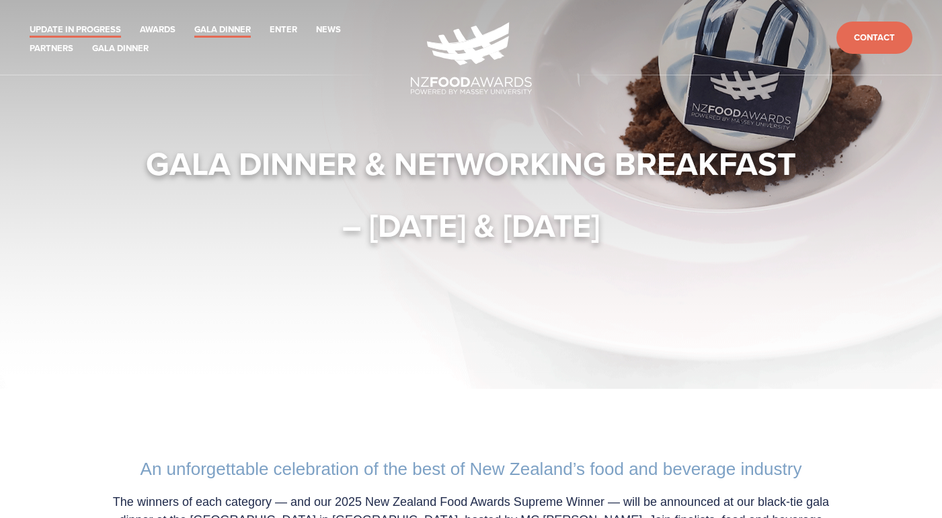
click at [73, 23] on link "Update in Progress" at bounding box center [75, 29] width 91 height 15
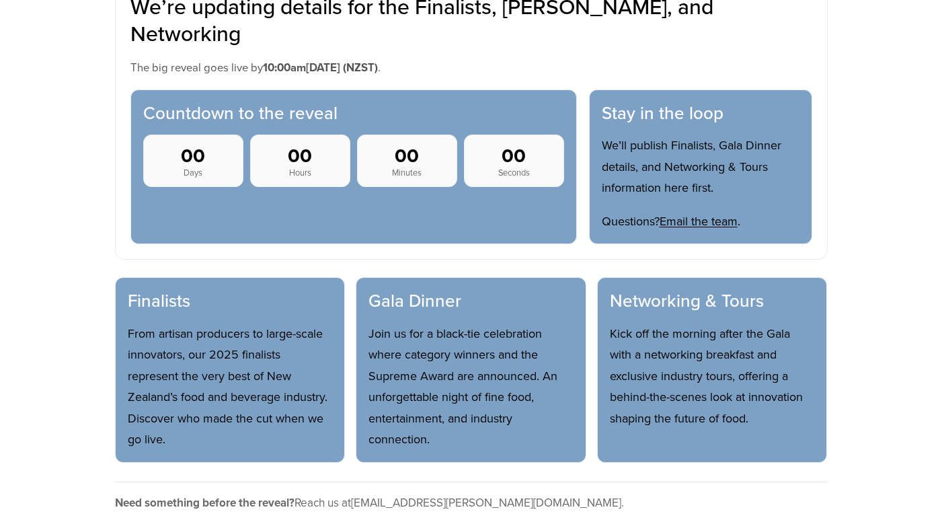
scroll to position [624, 0]
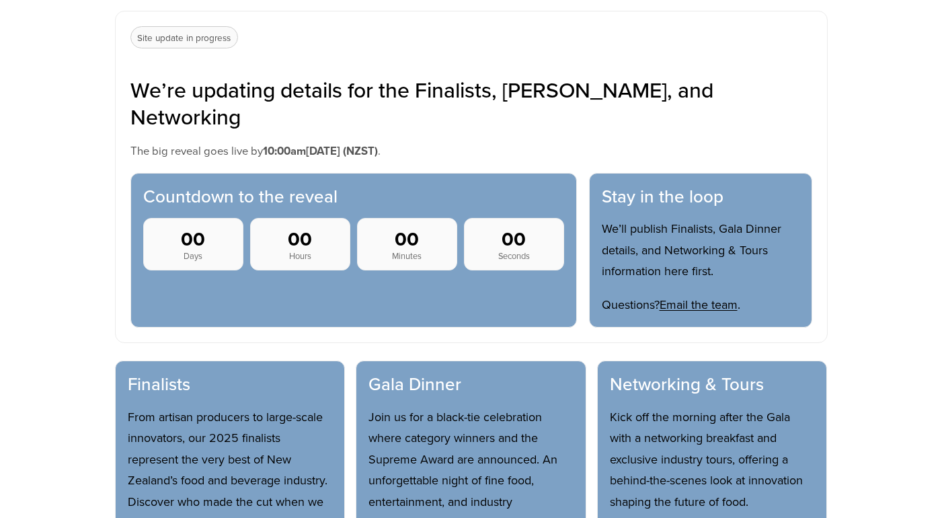
scroll to position [542, 0]
click at [162, 45] on p "Site update in progress" at bounding box center [184, 37] width 108 height 23
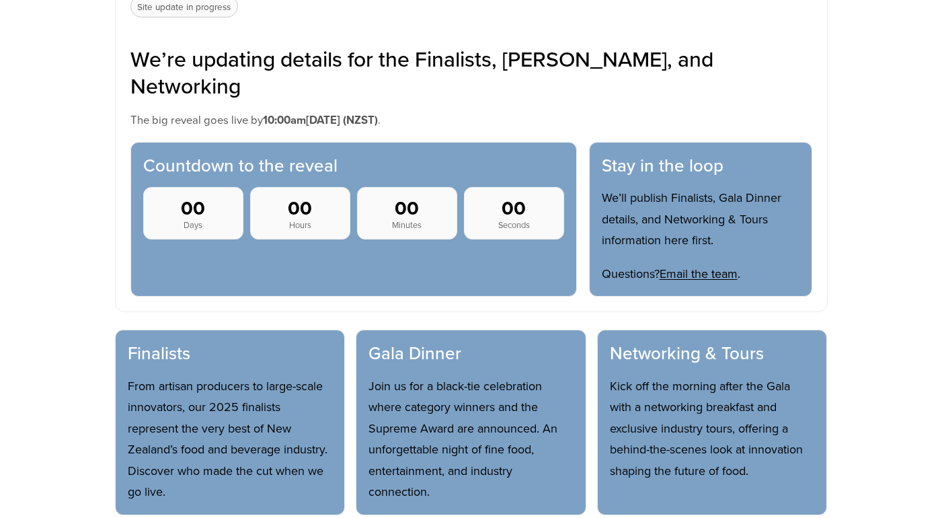
scroll to position [571, 0]
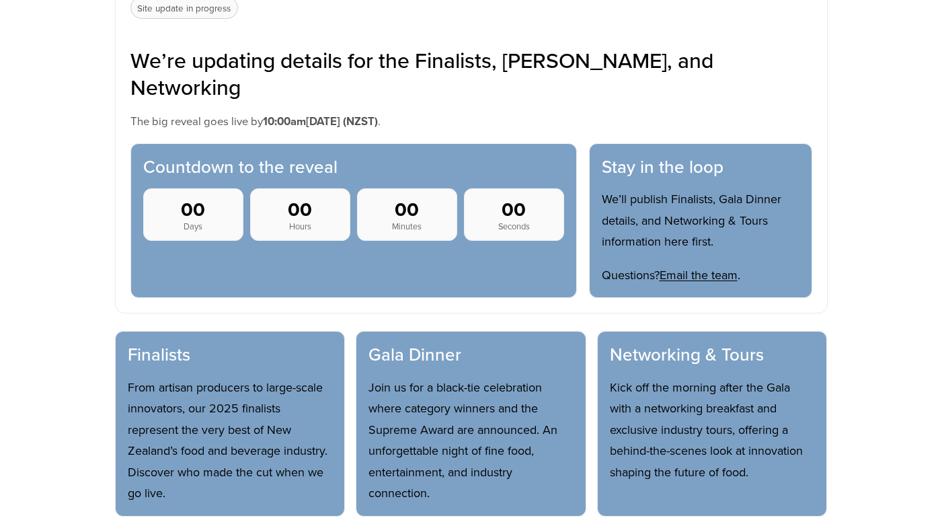
click at [200, 9] on p "Site update in progress" at bounding box center [184, 8] width 108 height 23
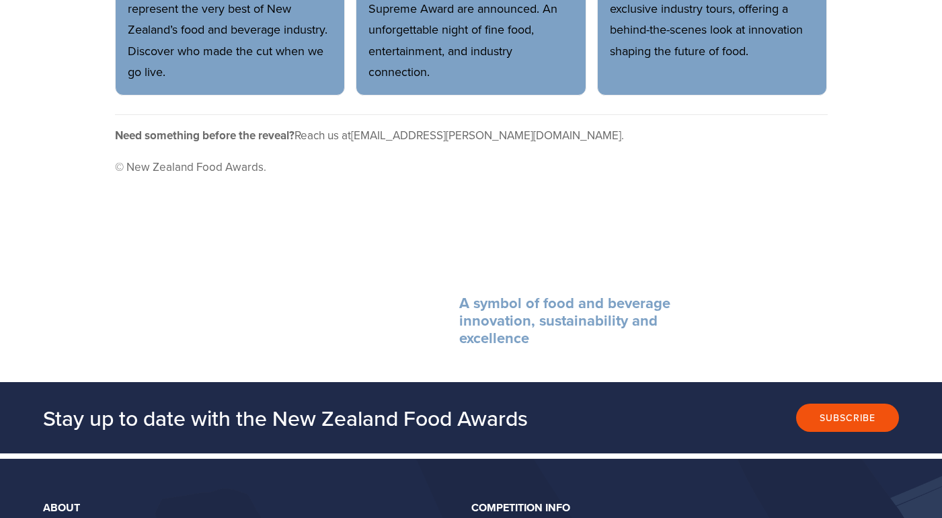
scroll to position [1036, 0]
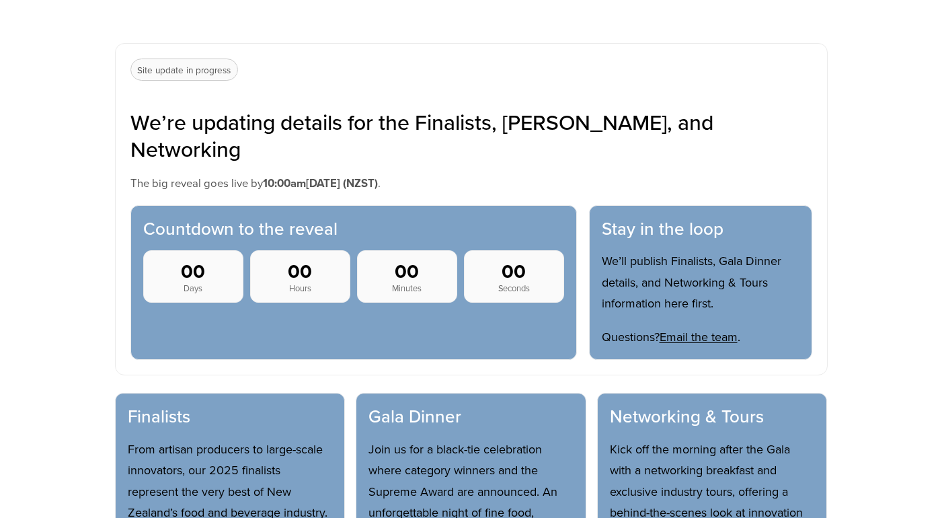
scroll to position [311, 0]
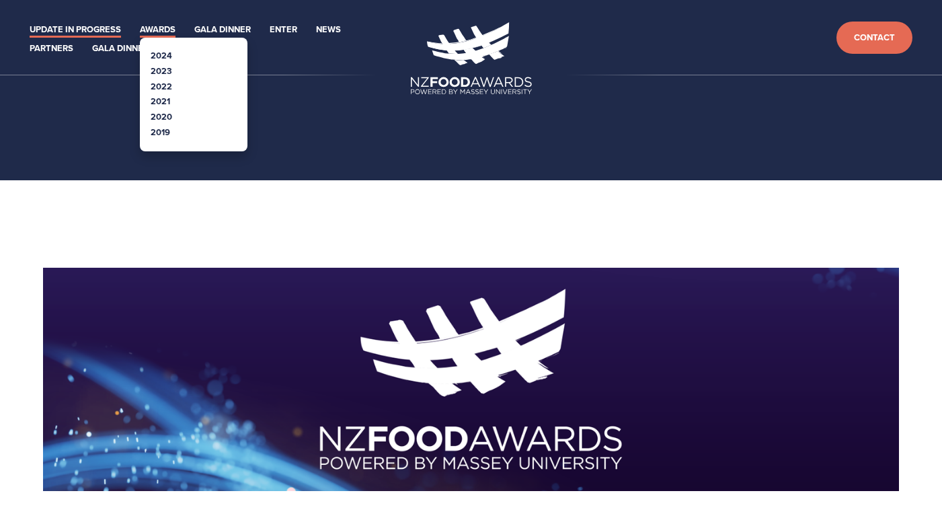
click at [153, 24] on link "Awards" at bounding box center [158, 29] width 36 height 15
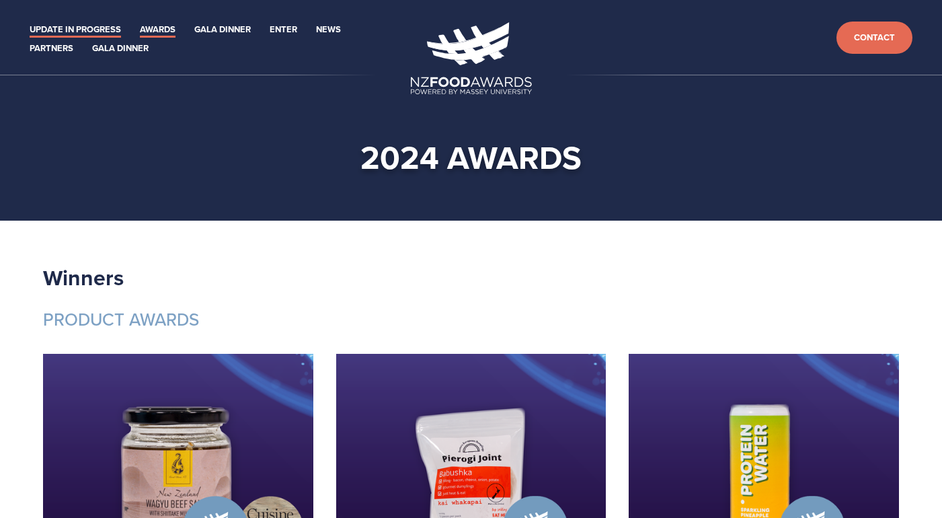
click at [82, 30] on link "Update in Progress" at bounding box center [75, 29] width 91 height 15
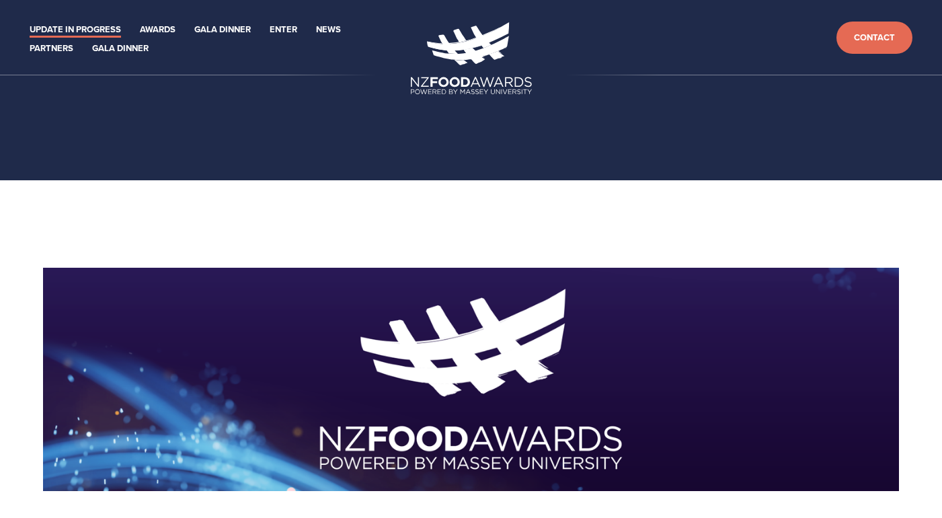
click at [471, 36] on img at bounding box center [471, 58] width 121 height 72
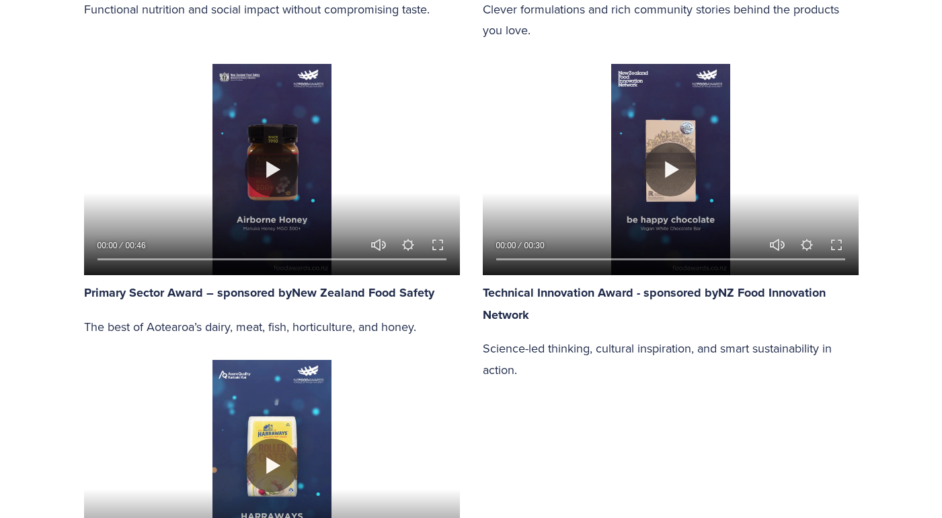
scroll to position [1647, 0]
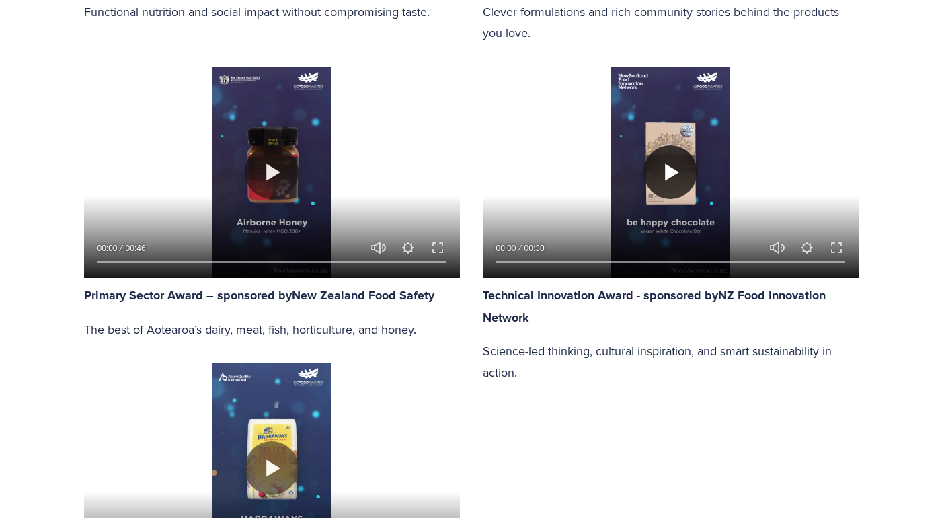
click at [666, 163] on button "Play" at bounding box center [670, 172] width 54 height 54
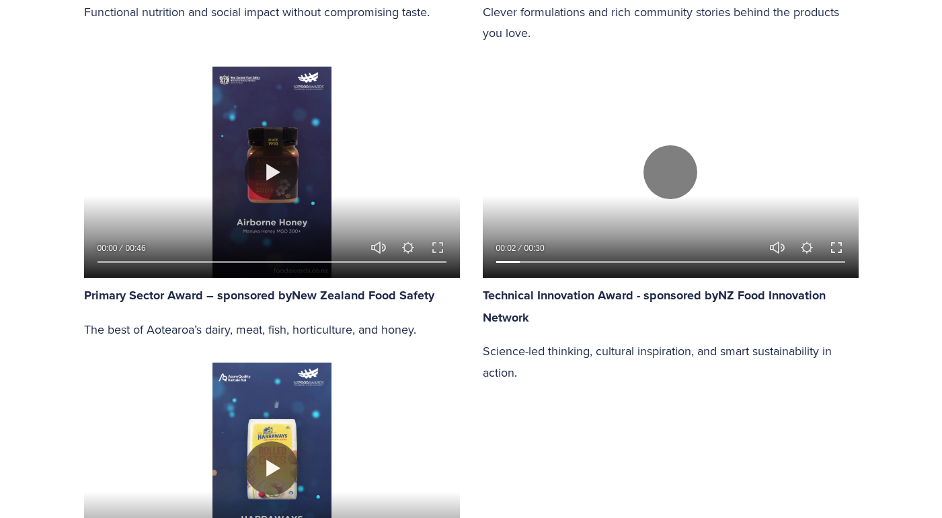
click at [840, 248] on button "Exit fullscreen Enter fullscreen" at bounding box center [836, 247] width 16 height 16
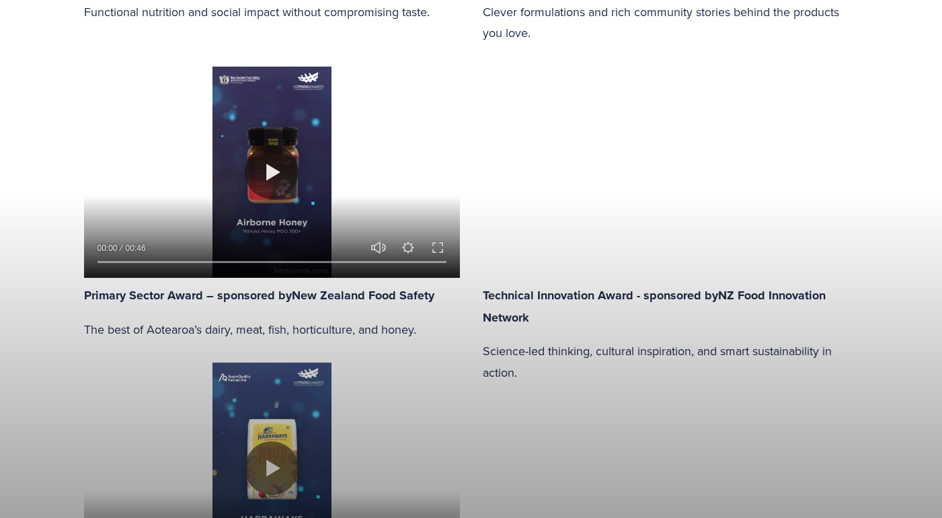
type input "91.43"
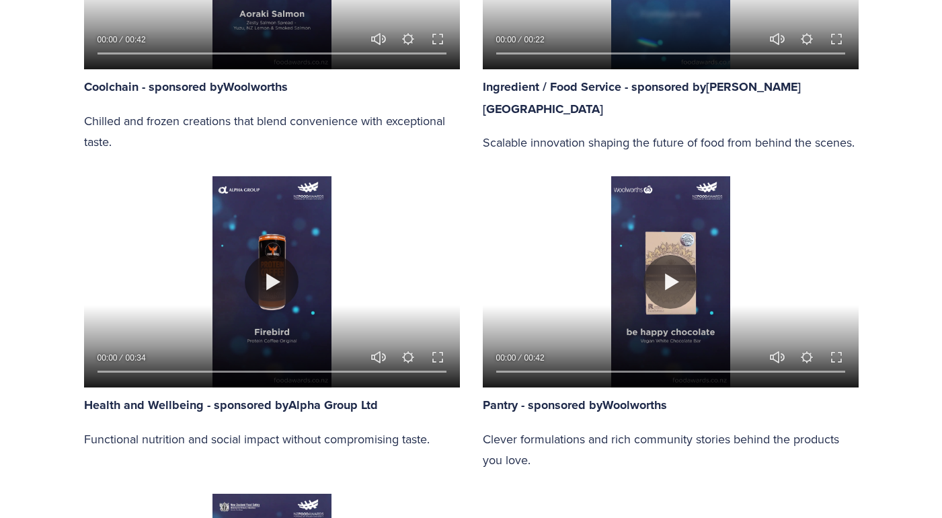
type input "100"
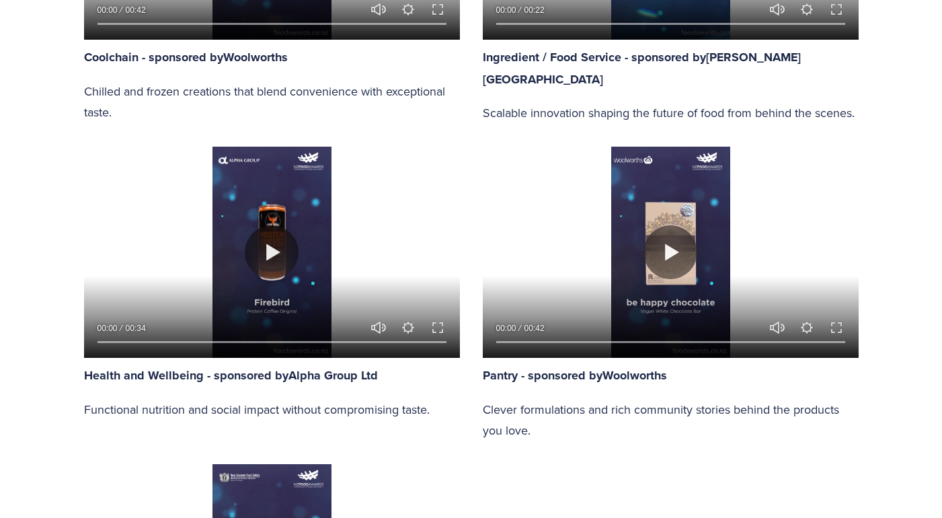
scroll to position [1251, 0]
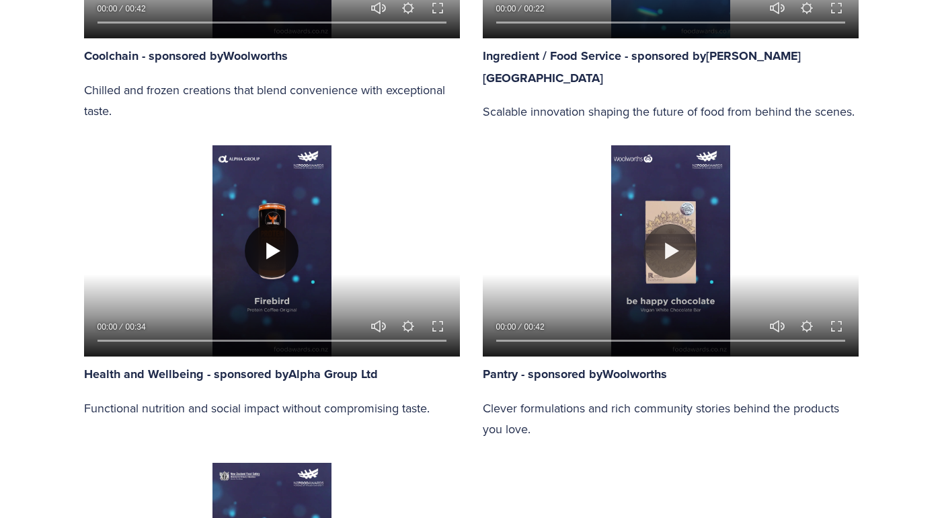
click at [266, 251] on button "Play" at bounding box center [272, 251] width 54 height 54
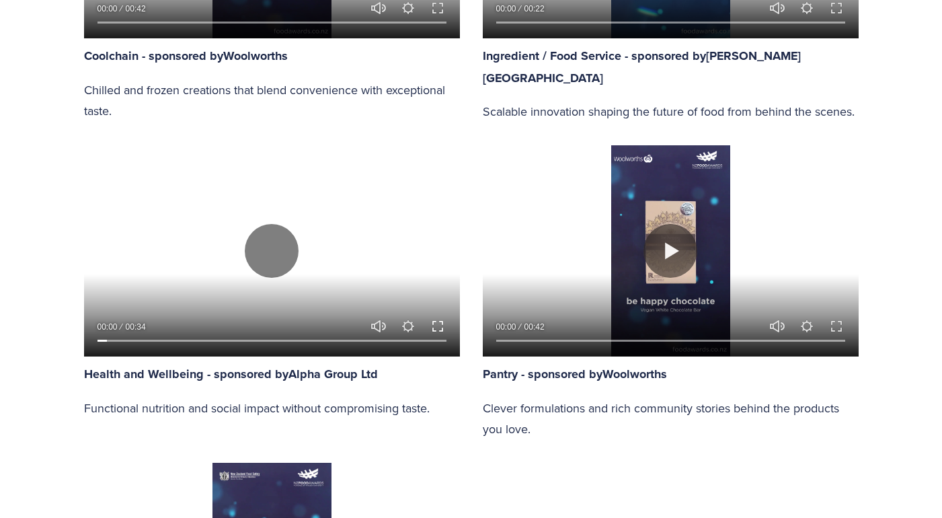
click at [434, 326] on button "Exit fullscreen Enter fullscreen" at bounding box center [438, 326] width 16 height 16
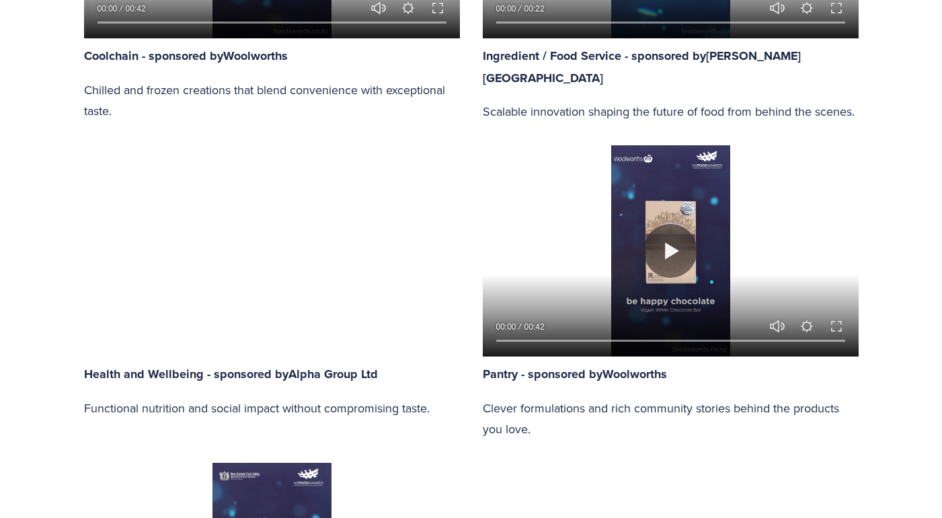
type input "90.83"
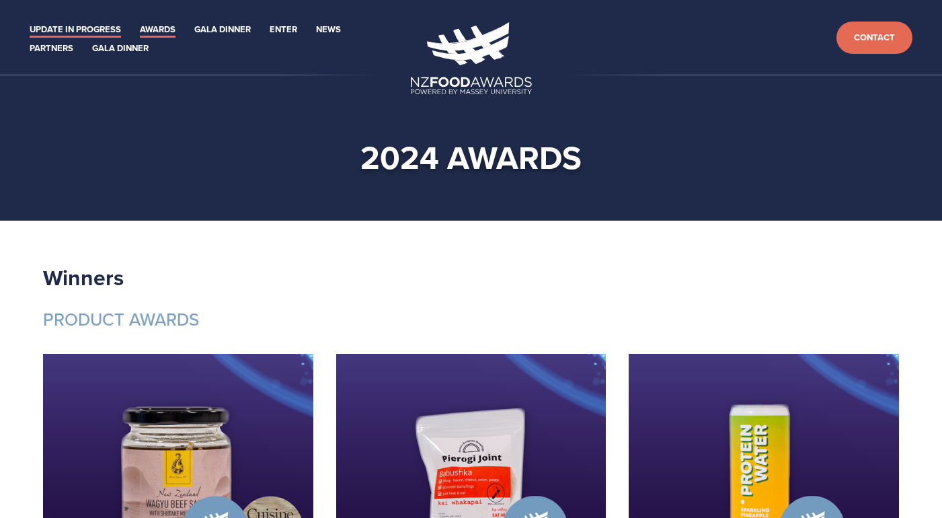
click at [62, 33] on link "Update in Progress" at bounding box center [75, 29] width 91 height 15
click at [67, 37] on link "Update in Progress" at bounding box center [75, 29] width 91 height 15
click at [81, 34] on link "Update in Progress" at bounding box center [75, 29] width 91 height 15
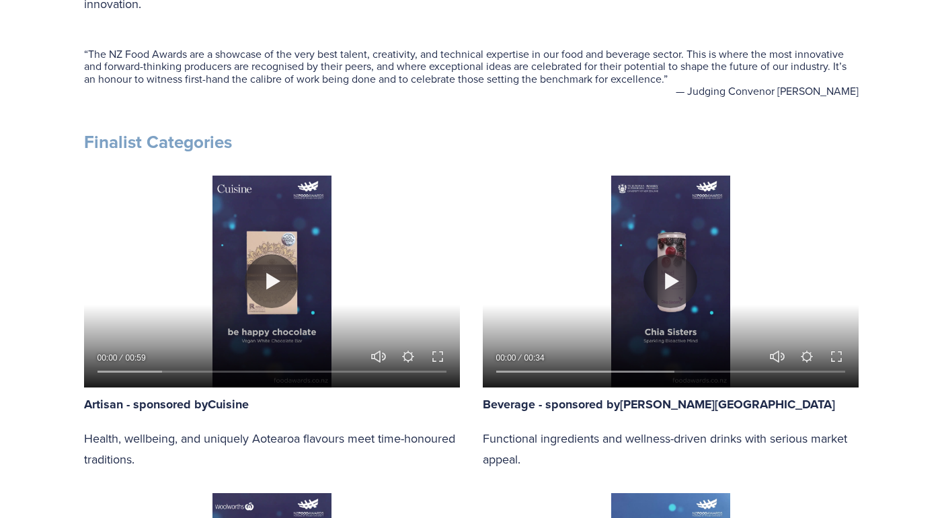
scroll to position [601, 0]
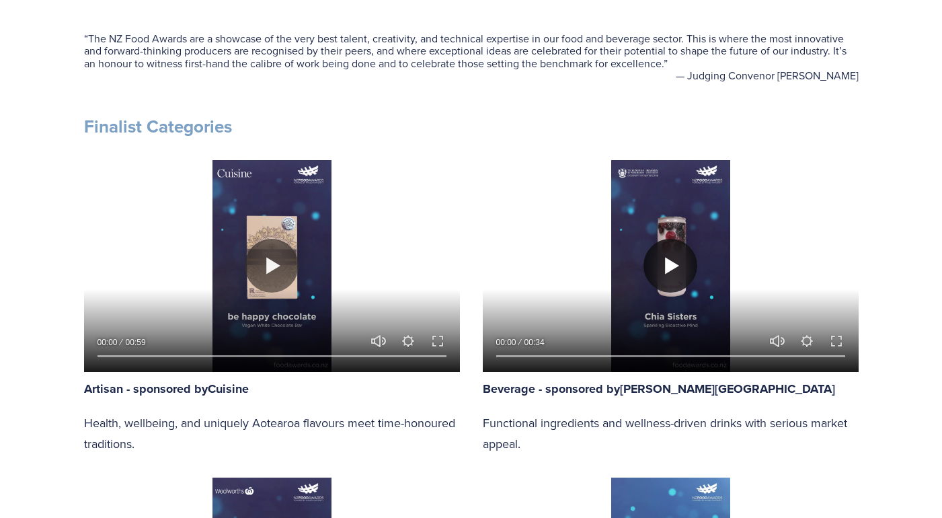
click at [666, 264] on button "Play" at bounding box center [670, 266] width 54 height 54
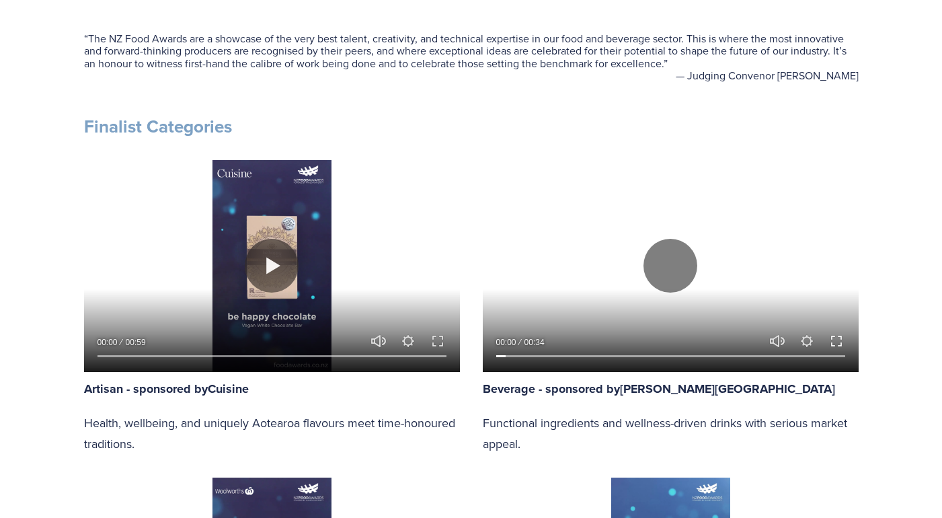
click at [834, 339] on button "Exit fullscreen Enter fullscreen" at bounding box center [836, 341] width 16 height 16
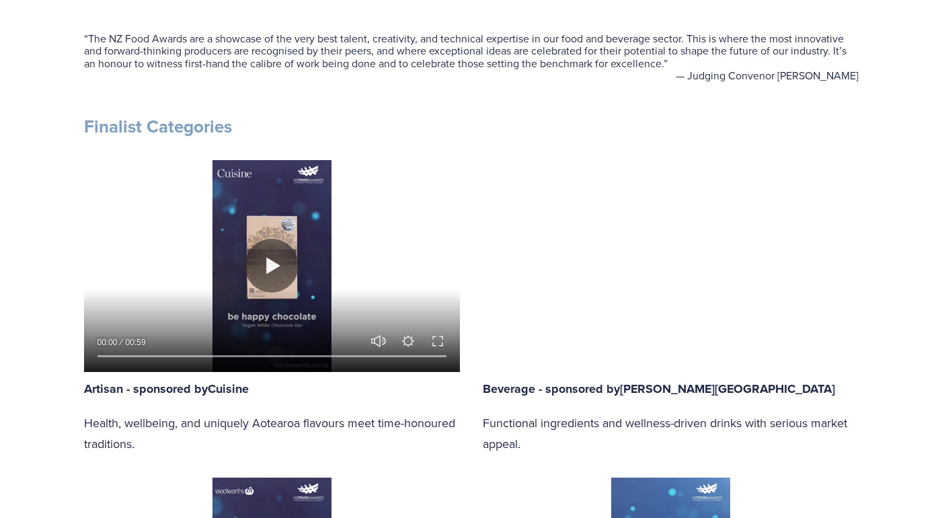
type input "87.02"
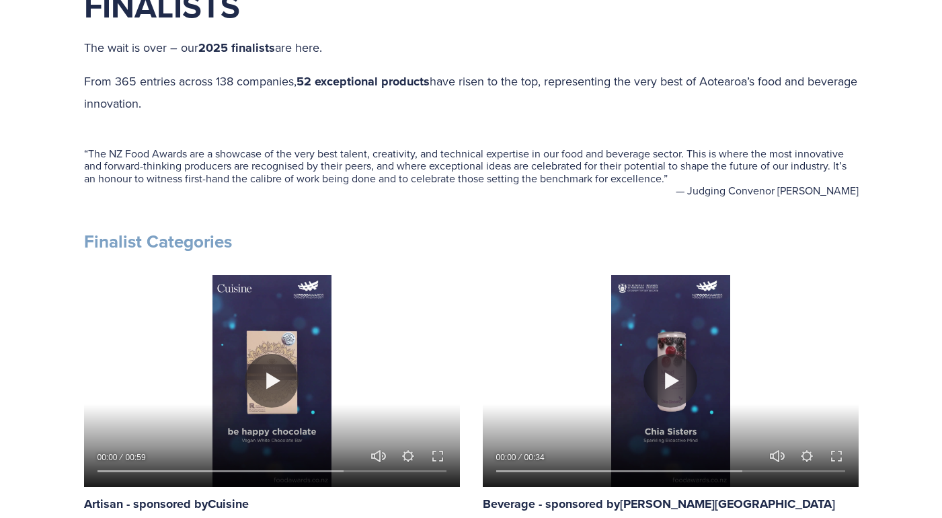
scroll to position [542, 0]
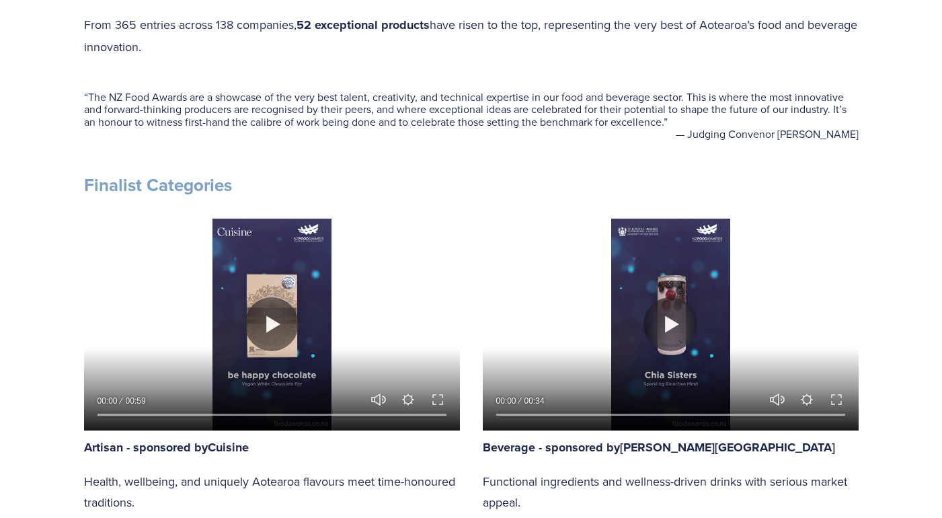
click at [667, 354] on div at bounding box center [671, 323] width 376 height 211
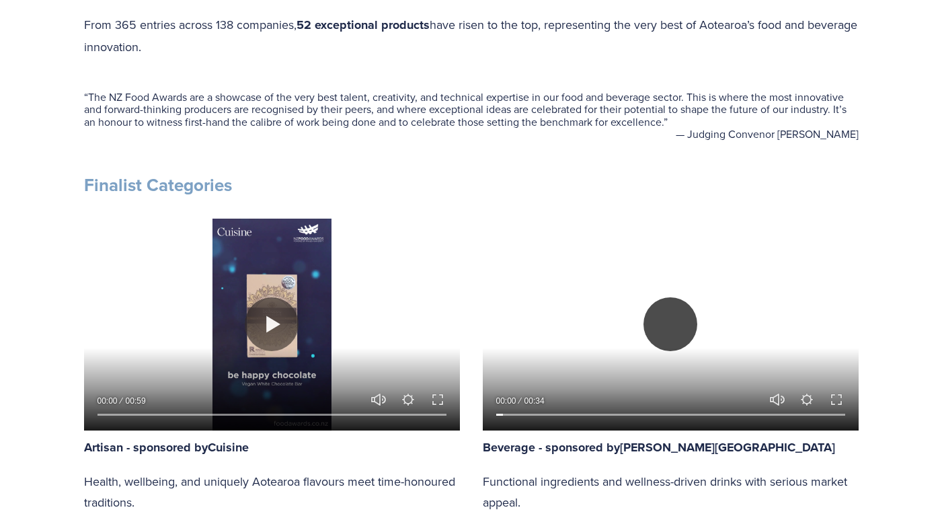
click at [689, 309] on button "Play" at bounding box center [670, 324] width 54 height 54
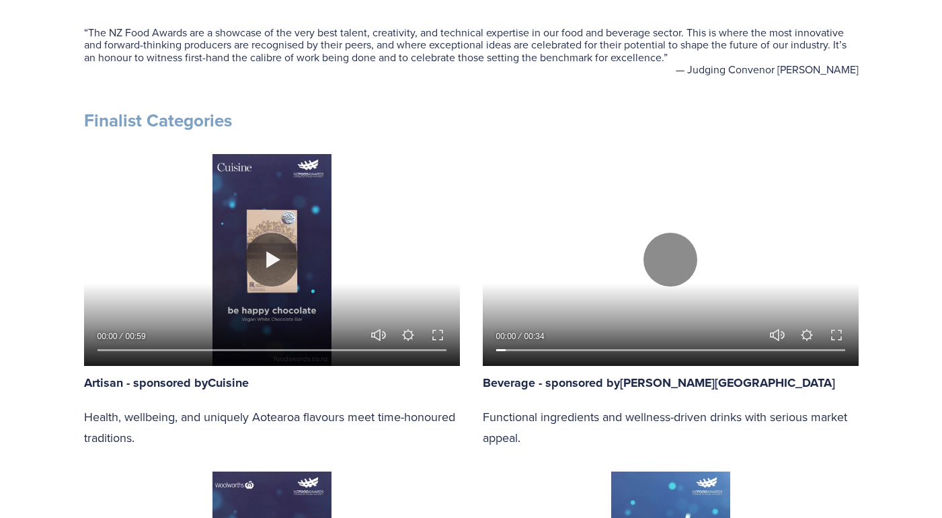
scroll to position [650, 0]
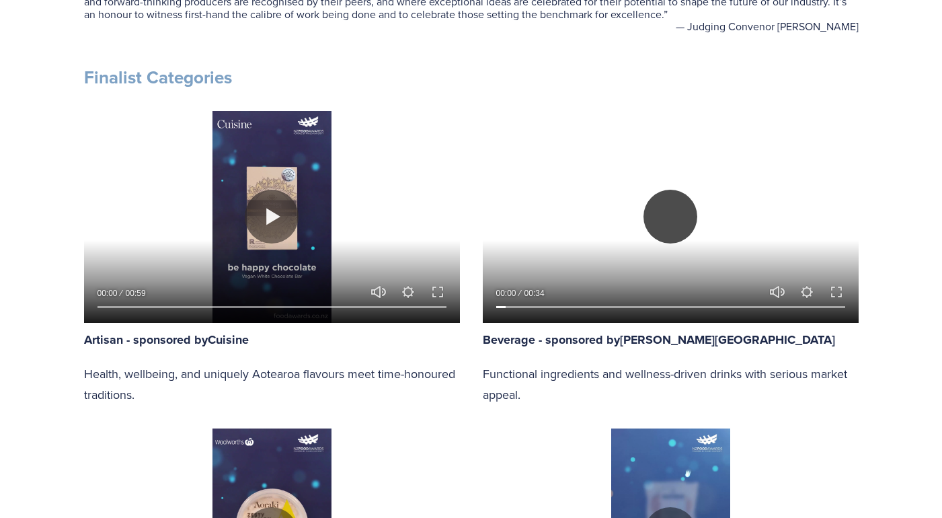
click at [648, 214] on button "Play" at bounding box center [670, 217] width 54 height 54
click at [690, 231] on button "Play" at bounding box center [670, 217] width 54 height 54
click at [834, 290] on button "Exit fullscreen Enter fullscreen" at bounding box center [836, 292] width 16 height 16
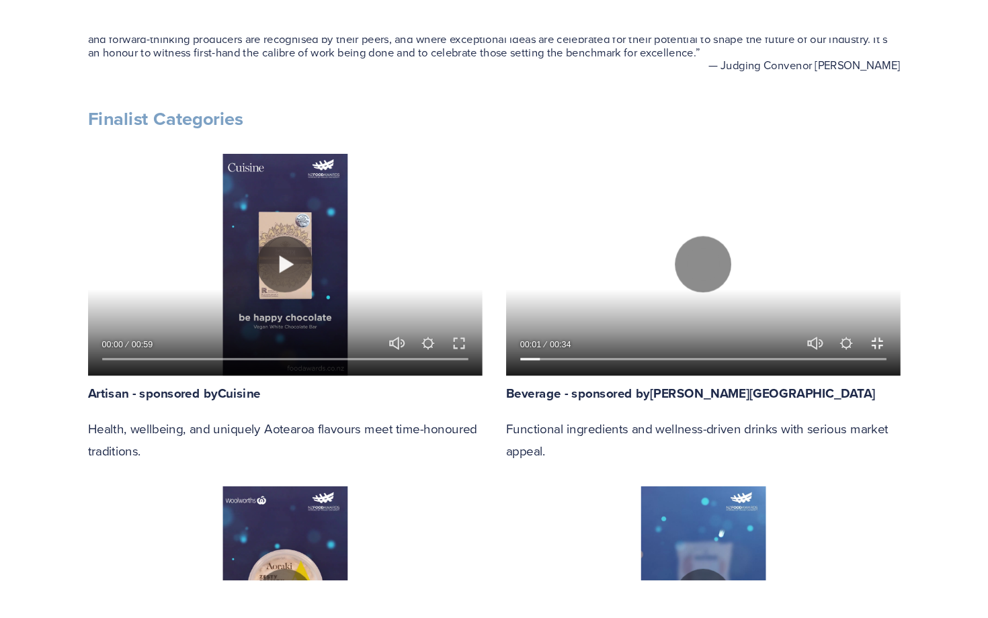
scroll to position [725, 0]
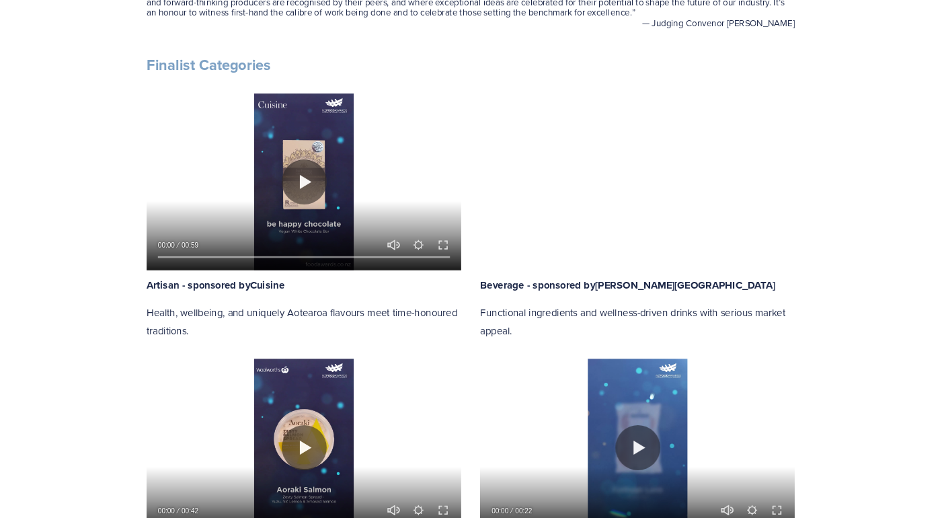
scroll to position [650, 0]
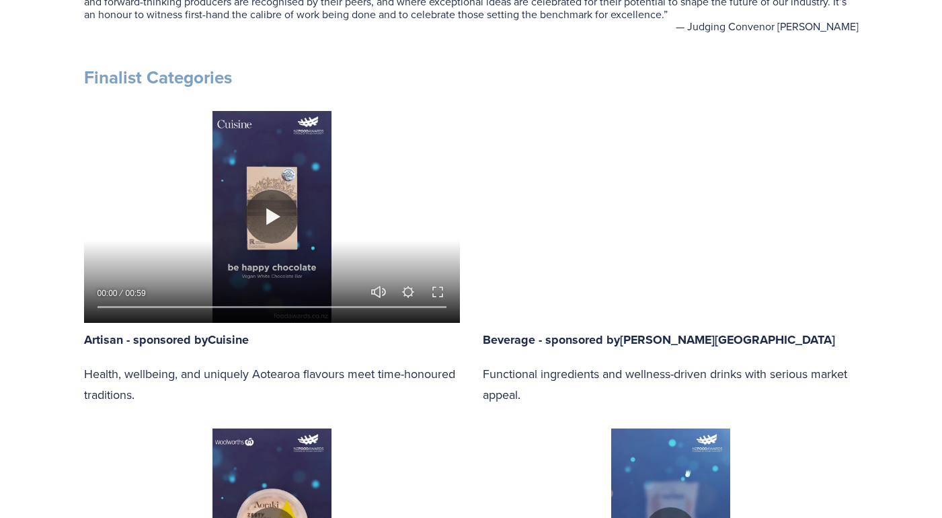
type input "89.57"
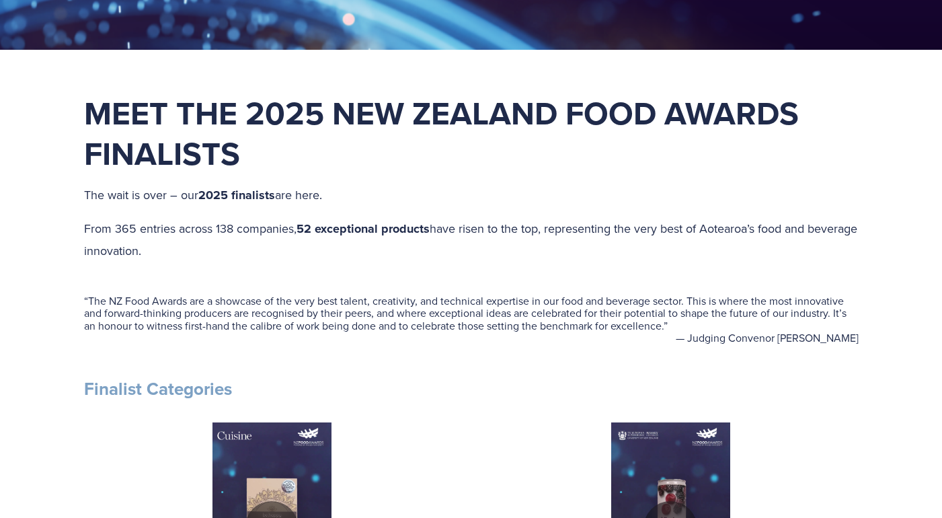
scroll to position [641, 0]
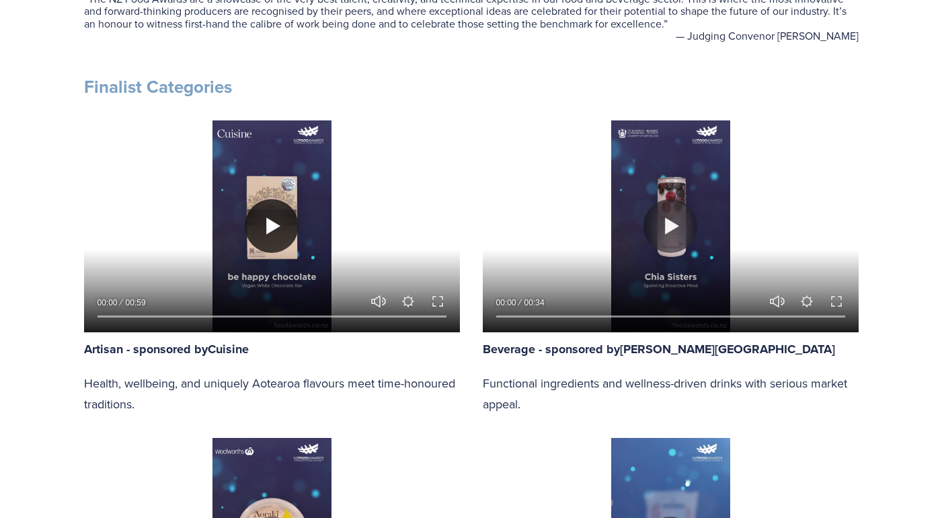
click at [281, 226] on button "Play" at bounding box center [272, 226] width 54 height 54
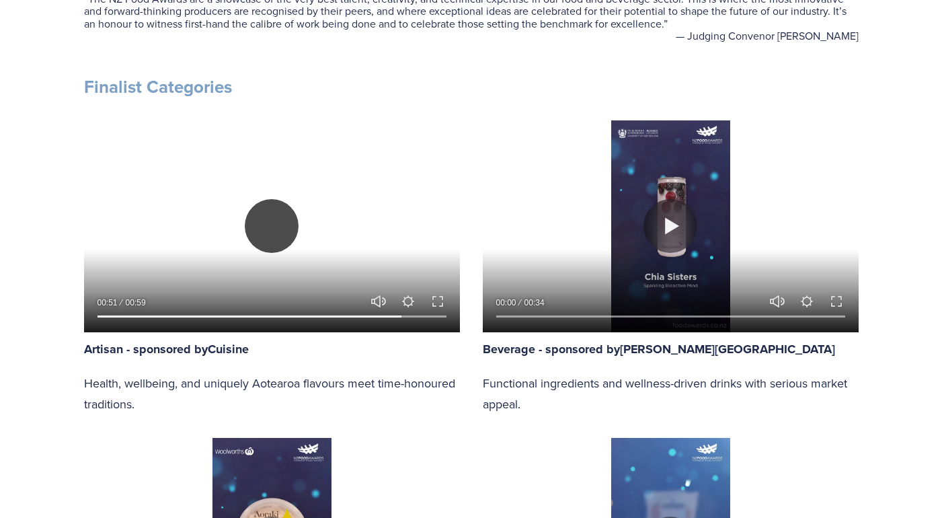
click at [276, 227] on button "Play" at bounding box center [272, 226] width 54 height 54
type input "87.72"
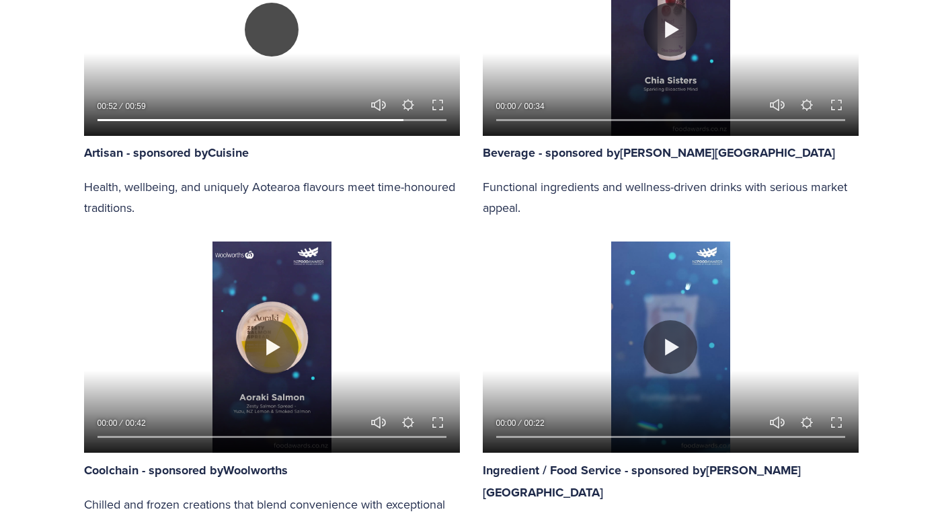
scroll to position [840, 0]
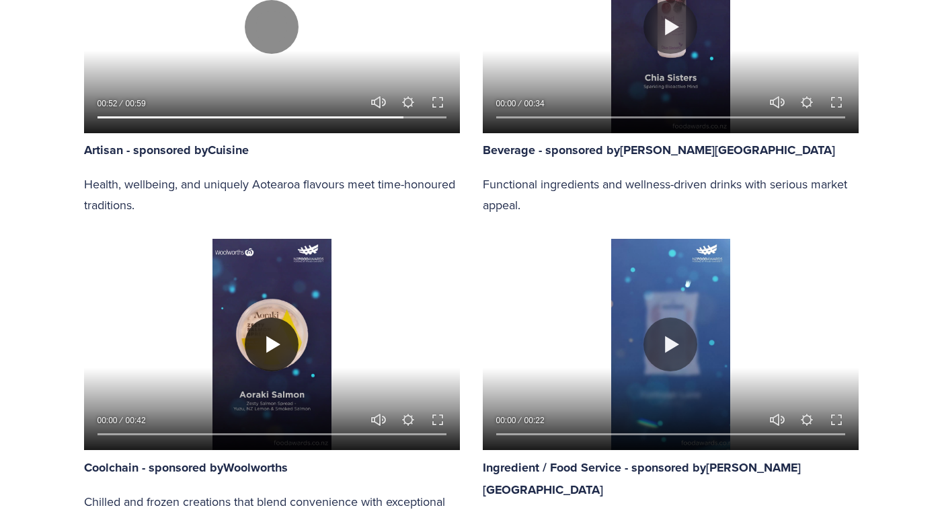
click at [271, 347] on button "Play" at bounding box center [272, 344] width 54 height 54
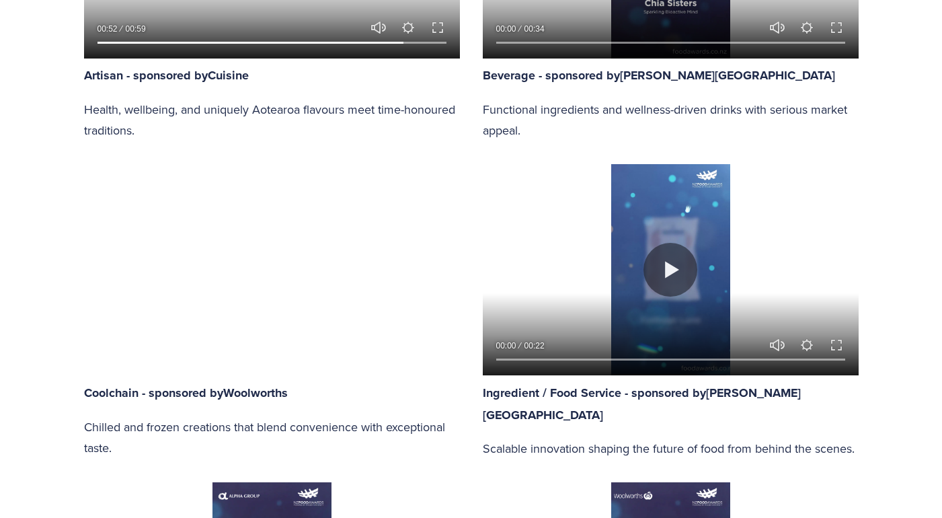
scroll to position [916, 0]
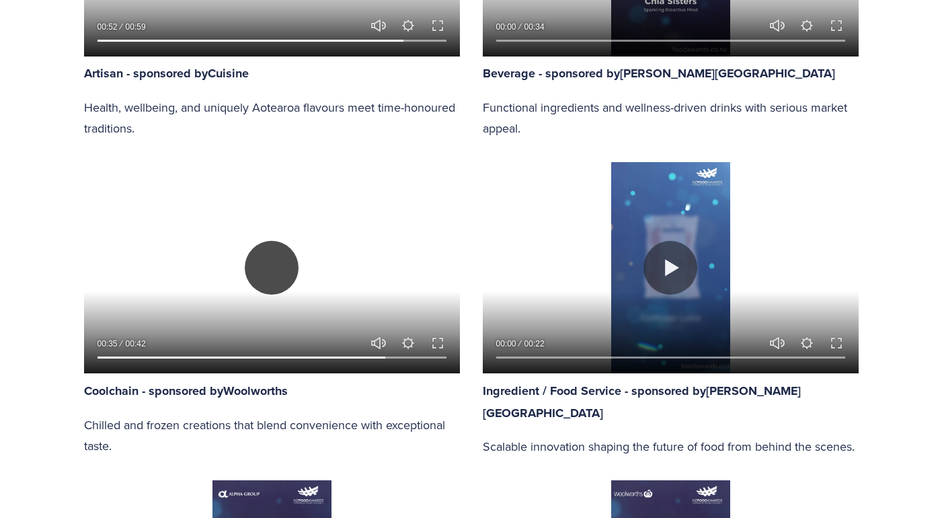
click at [270, 263] on button "Play" at bounding box center [272, 268] width 54 height 54
type input "83.1"
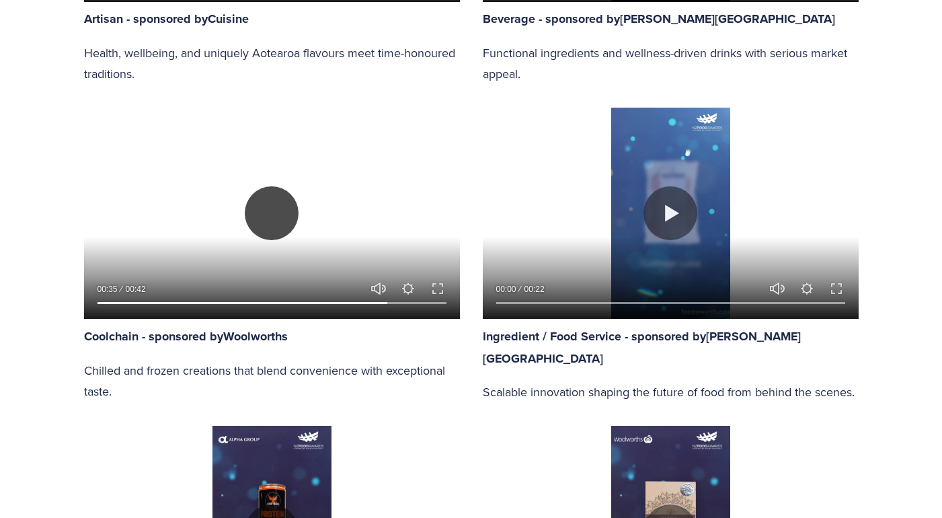
scroll to position [988, 0]
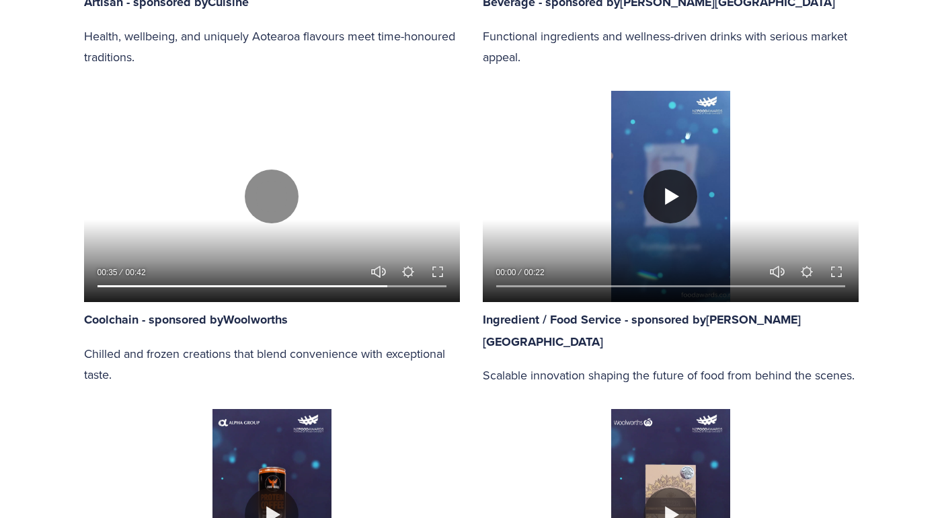
click at [680, 189] on button "Play" at bounding box center [670, 196] width 54 height 54
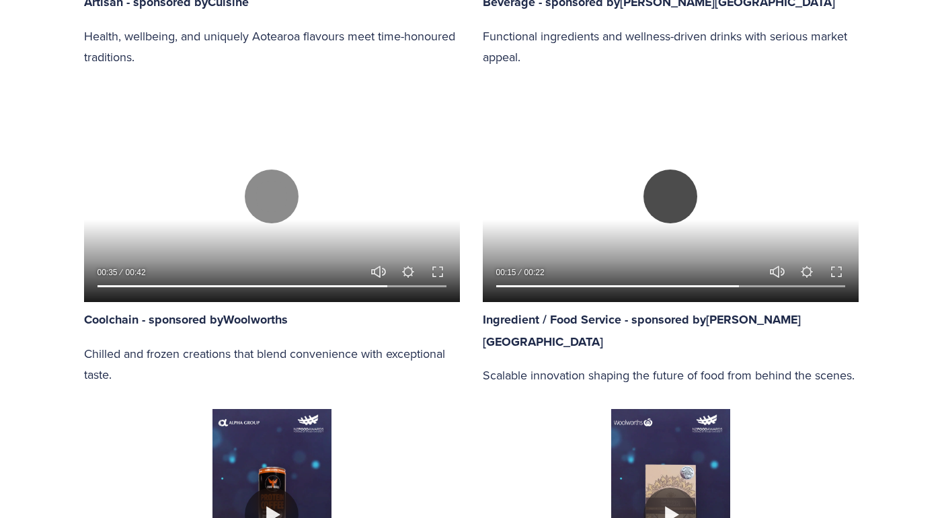
click at [669, 194] on button "Play" at bounding box center [670, 196] width 54 height 54
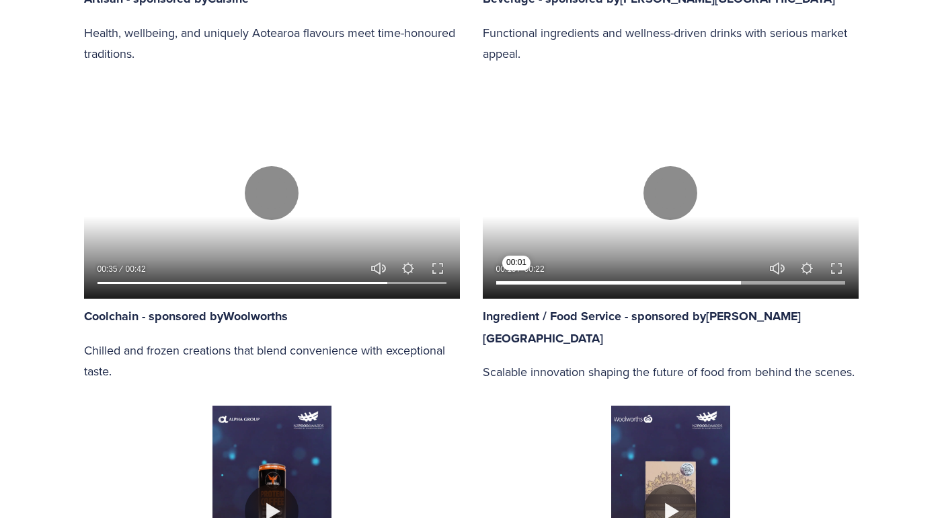
click at [516, 279] on input "Seek" at bounding box center [670, 282] width 349 height 9
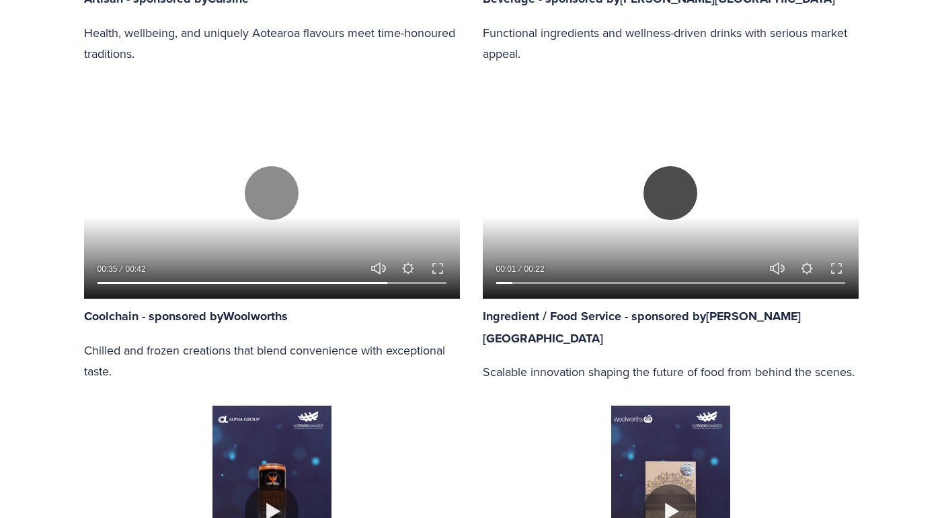
click at [668, 194] on button "Play" at bounding box center [670, 193] width 54 height 54
click at [666, 200] on button "Play" at bounding box center [670, 193] width 54 height 54
type input "31.66"
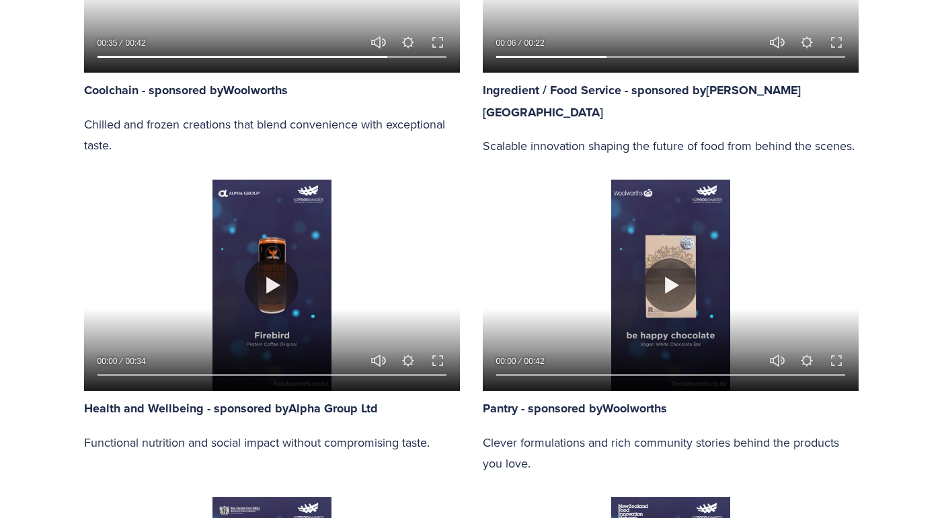
scroll to position [1226, 0]
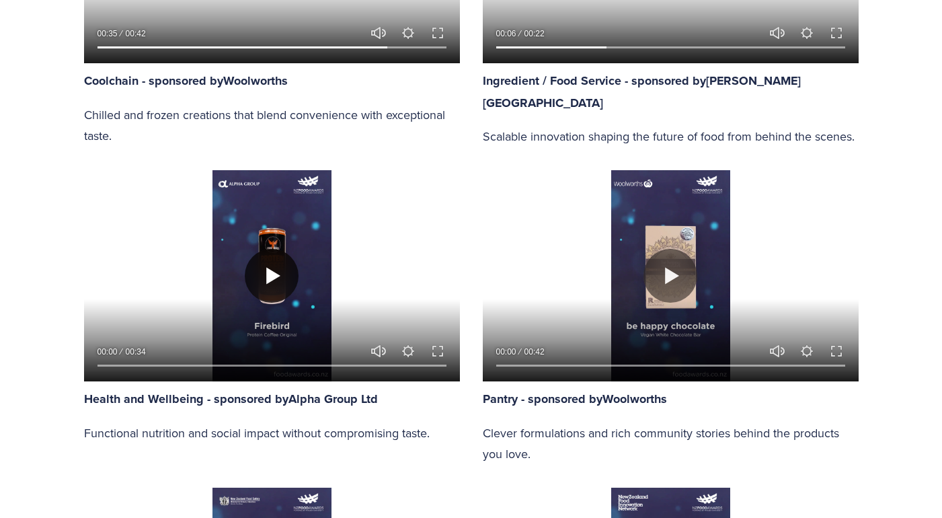
click at [269, 272] on button "Play" at bounding box center [272, 276] width 54 height 54
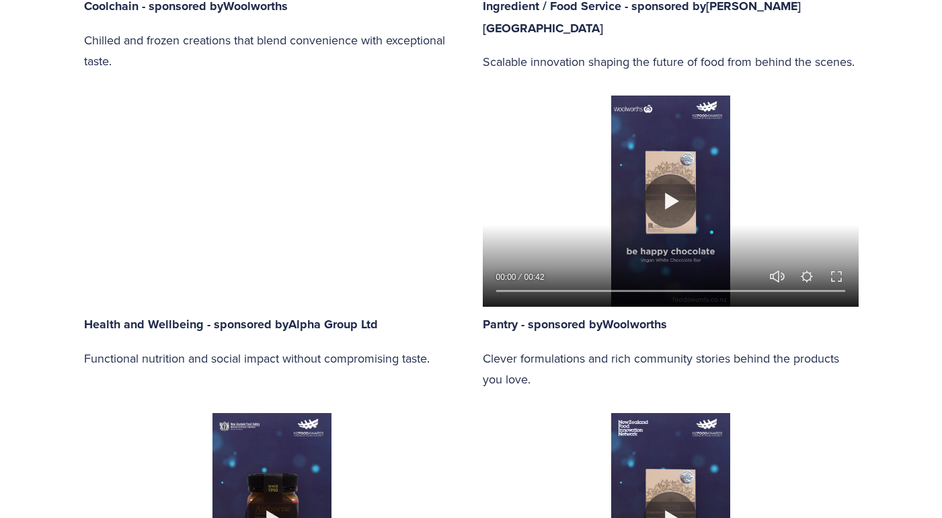
scroll to position [1297, 0]
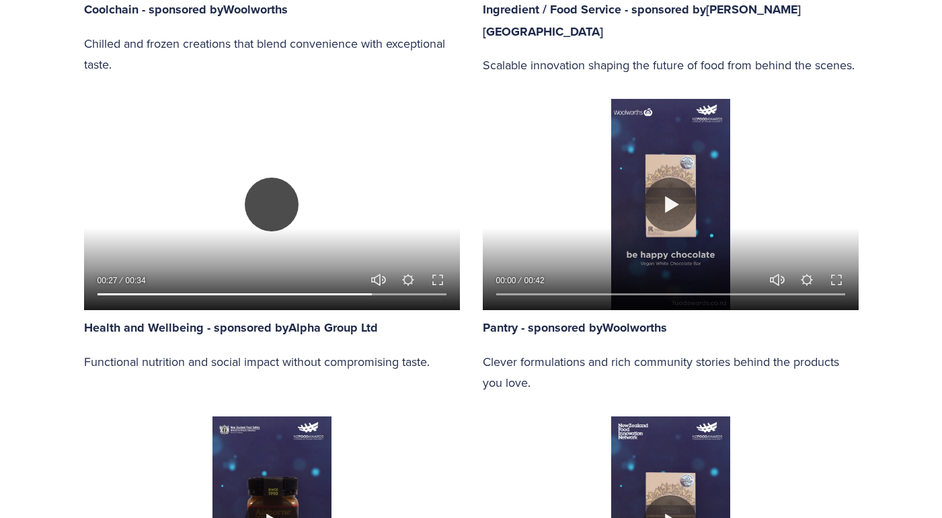
click at [269, 199] on button "Play" at bounding box center [272, 204] width 54 height 54
type input "79.89"
click at [672, 205] on button "Play" at bounding box center [670, 204] width 54 height 54
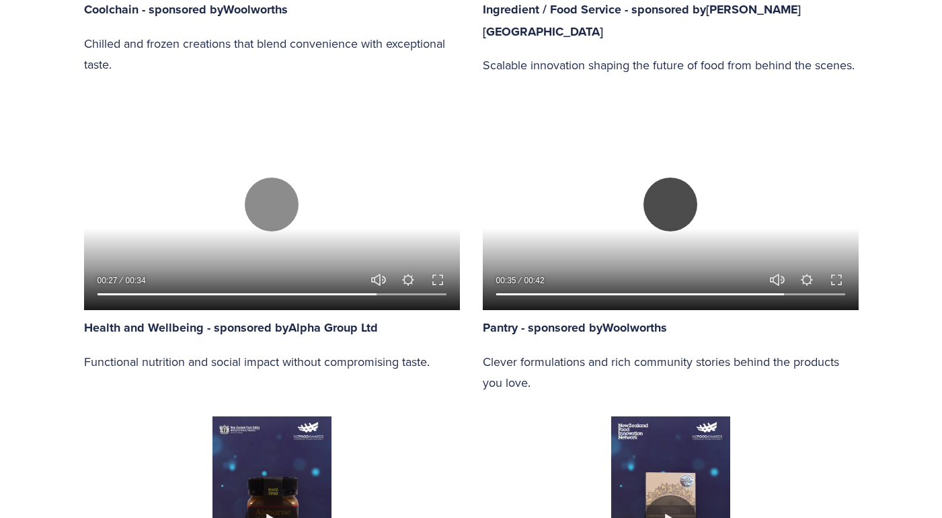
click at [672, 200] on button "Play" at bounding box center [670, 204] width 54 height 54
type input "83.42"
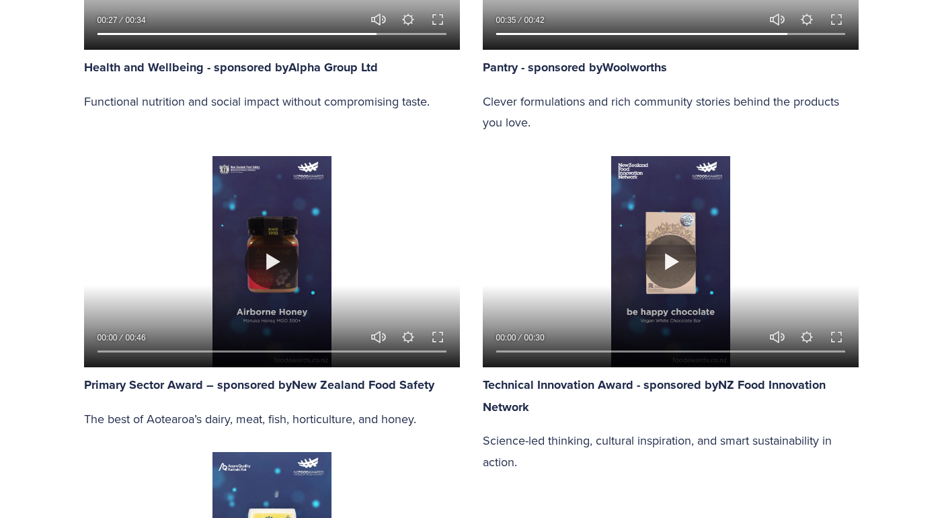
scroll to position [1565, 0]
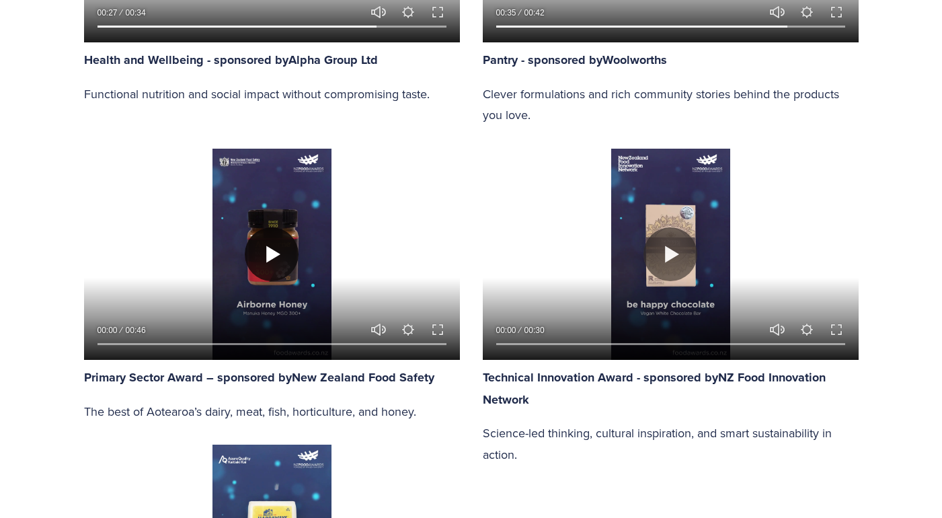
click at [273, 249] on button "Play" at bounding box center [272, 254] width 54 height 54
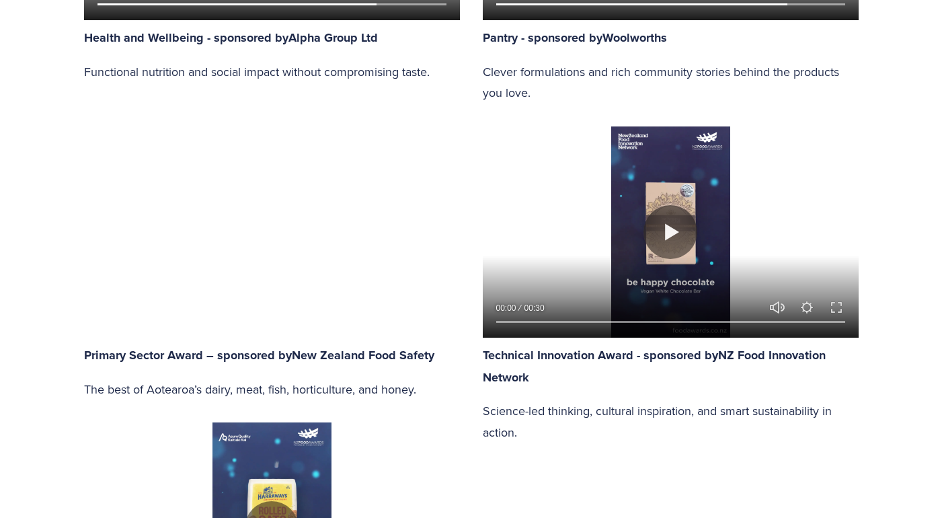
scroll to position [1586, 0]
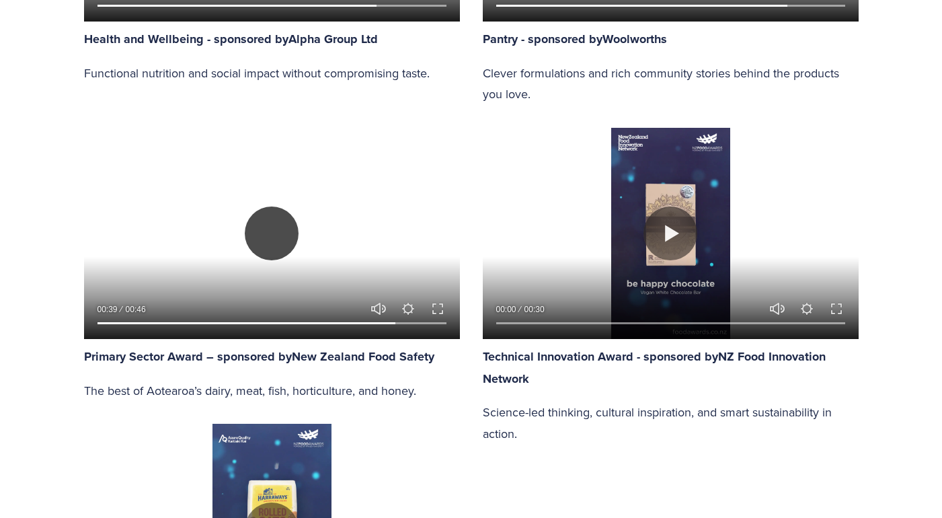
click at [278, 232] on button "Play" at bounding box center [272, 233] width 54 height 54
type input "85.79"
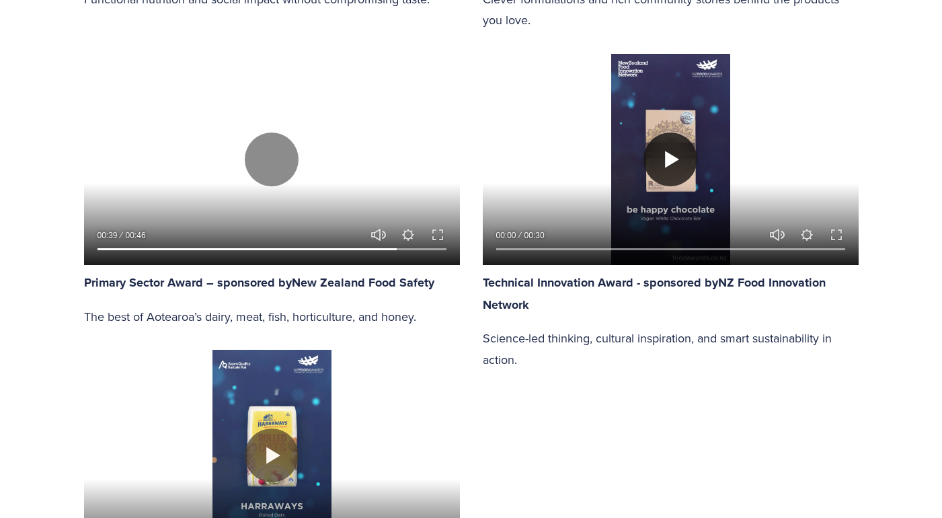
click at [688, 157] on button "Play" at bounding box center [670, 159] width 54 height 54
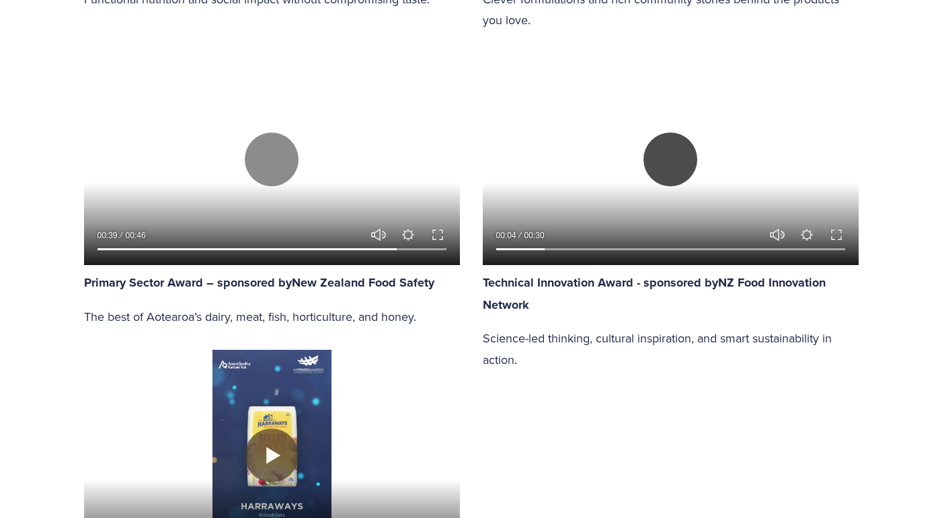
click at [675, 157] on button "Play" at bounding box center [670, 159] width 54 height 54
type input "15.01"
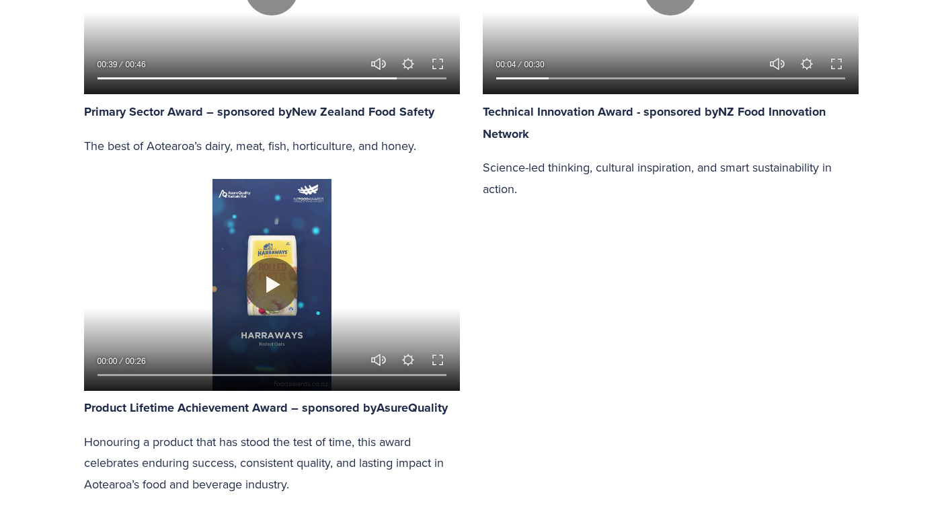
scroll to position [1832, 0]
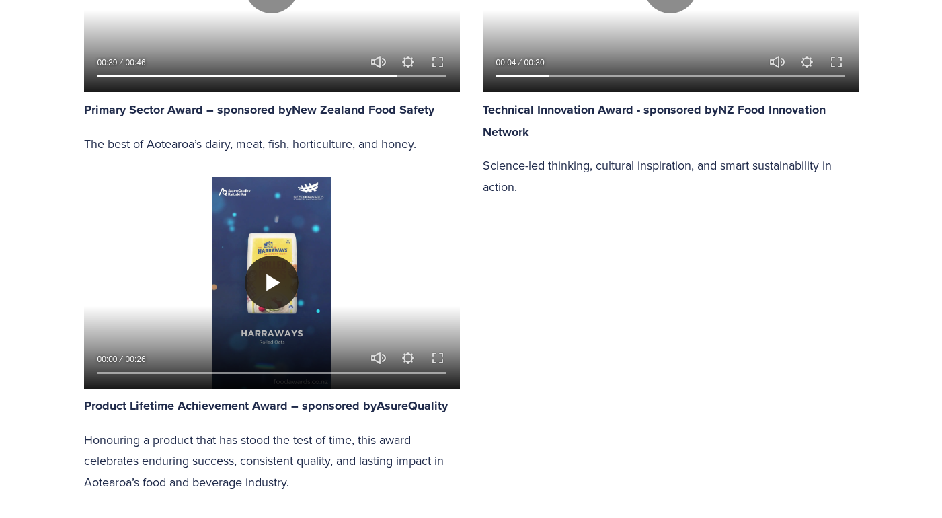
click at [272, 270] on button "Play" at bounding box center [272, 282] width 54 height 54
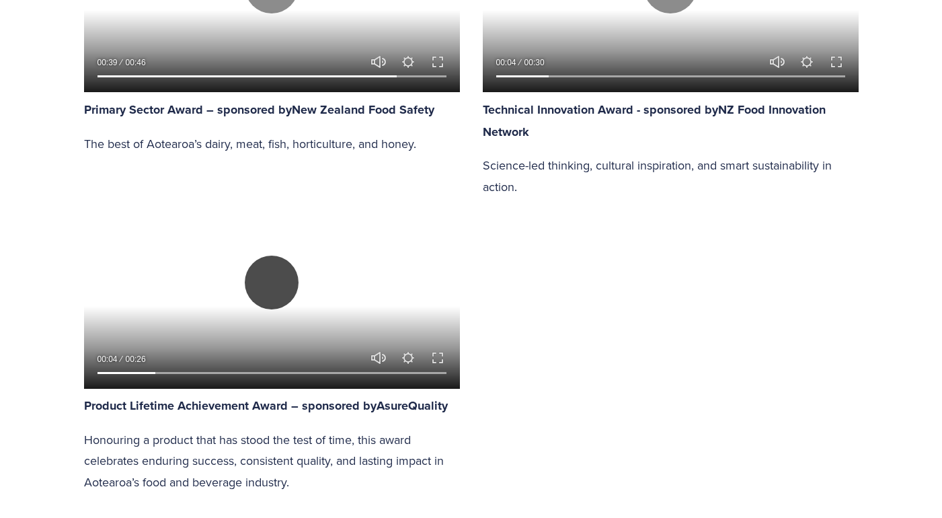
click at [278, 274] on button "Play" at bounding box center [272, 282] width 54 height 54
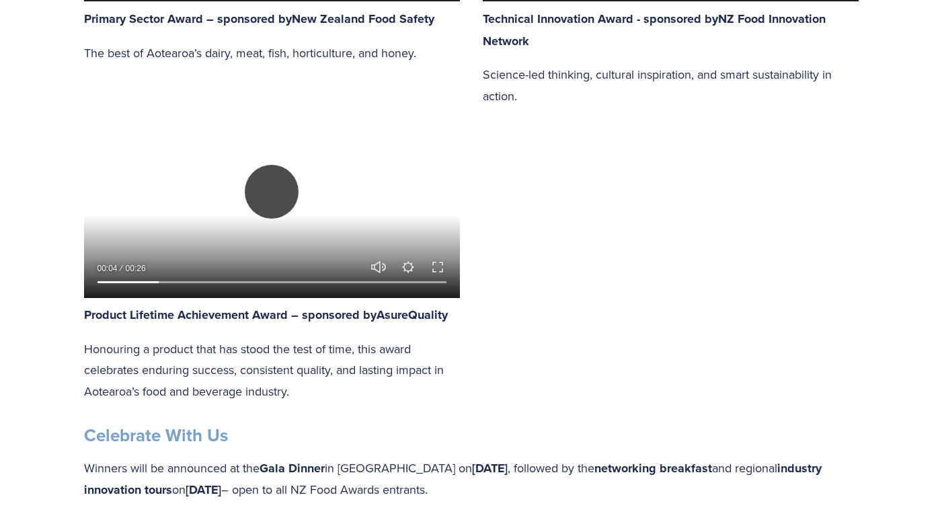
scroll to position [1915, 0]
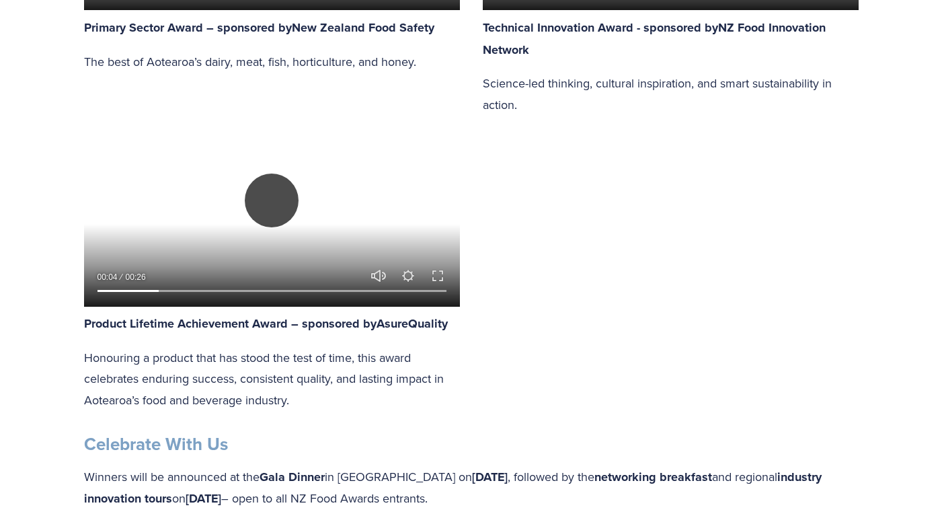
click at [268, 195] on button "Play" at bounding box center [272, 200] width 54 height 54
click at [273, 198] on button "Play" at bounding box center [272, 200] width 54 height 54
type input "73.03"
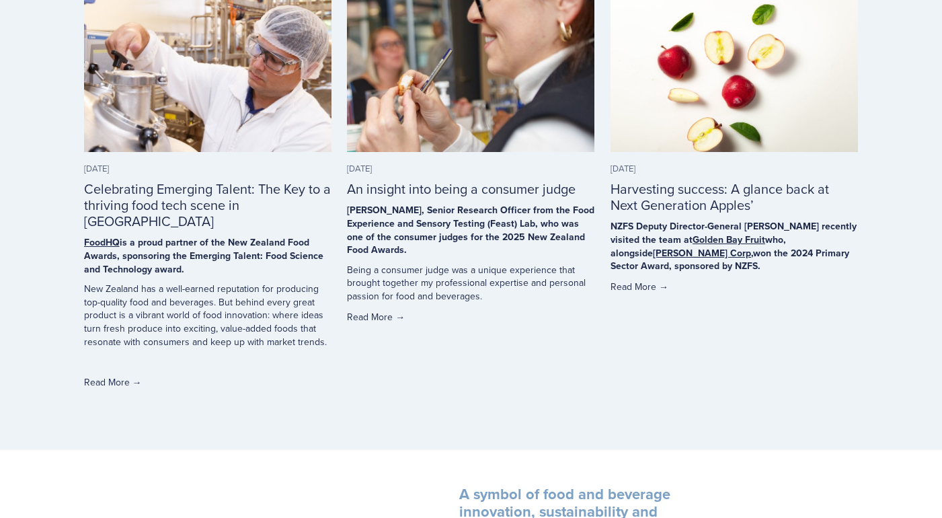
scroll to position [3924, 0]
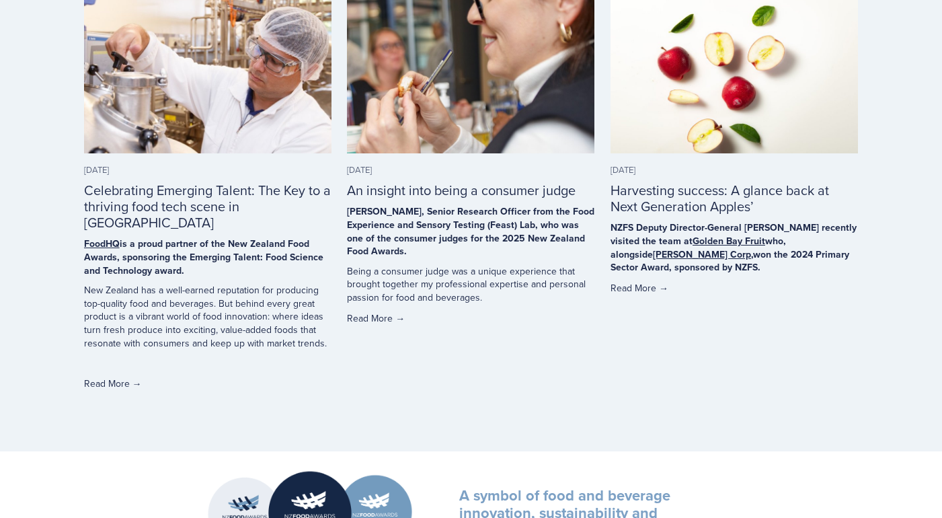
click at [169, 180] on link "Celebrating Emerging Talent: The Key to a thriving food tech scene in [GEOGRAPH…" at bounding box center [207, 206] width 247 height 52
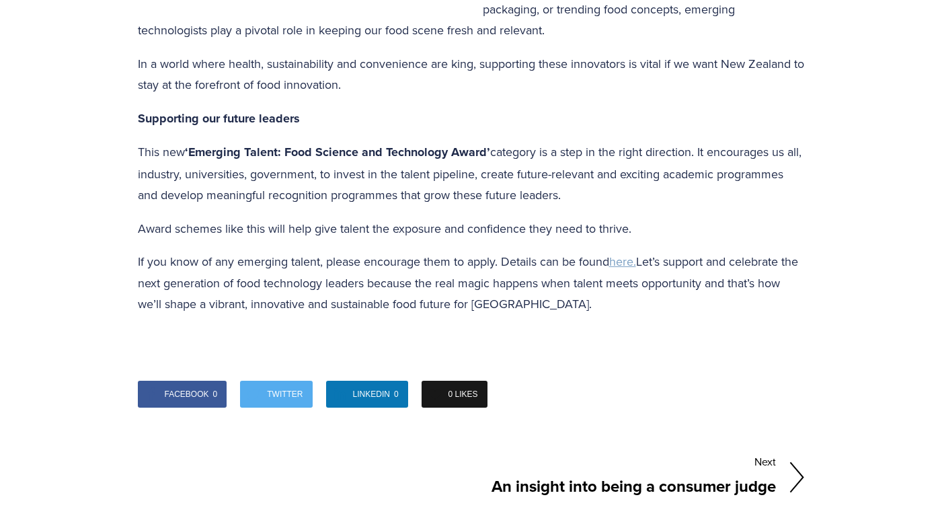
scroll to position [1172, 0]
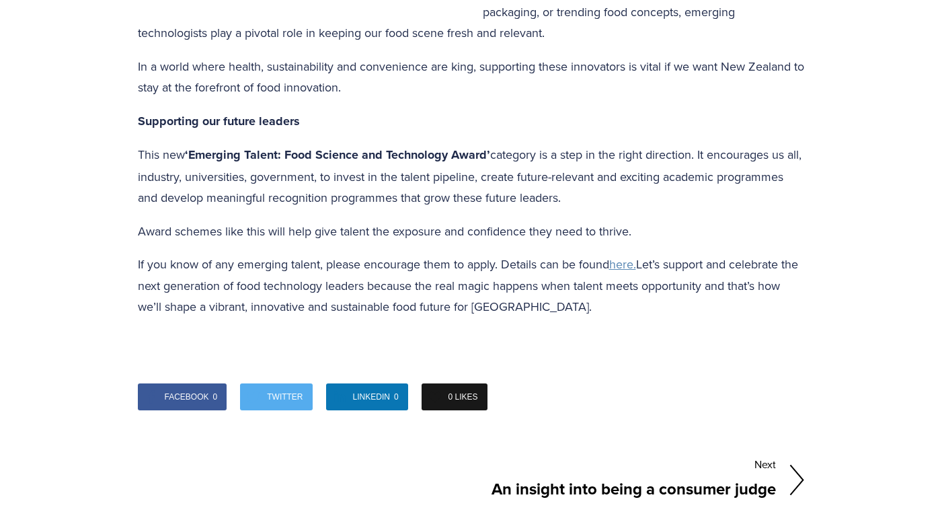
click at [625, 255] on span "here." at bounding box center [622, 263] width 27 height 17
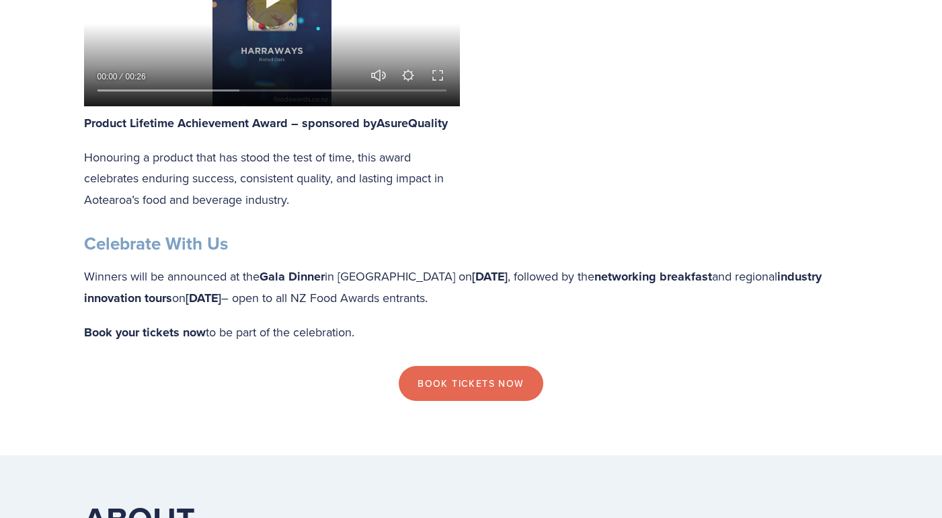
scroll to position [2131, 0]
